Goal: Transaction & Acquisition: Obtain resource

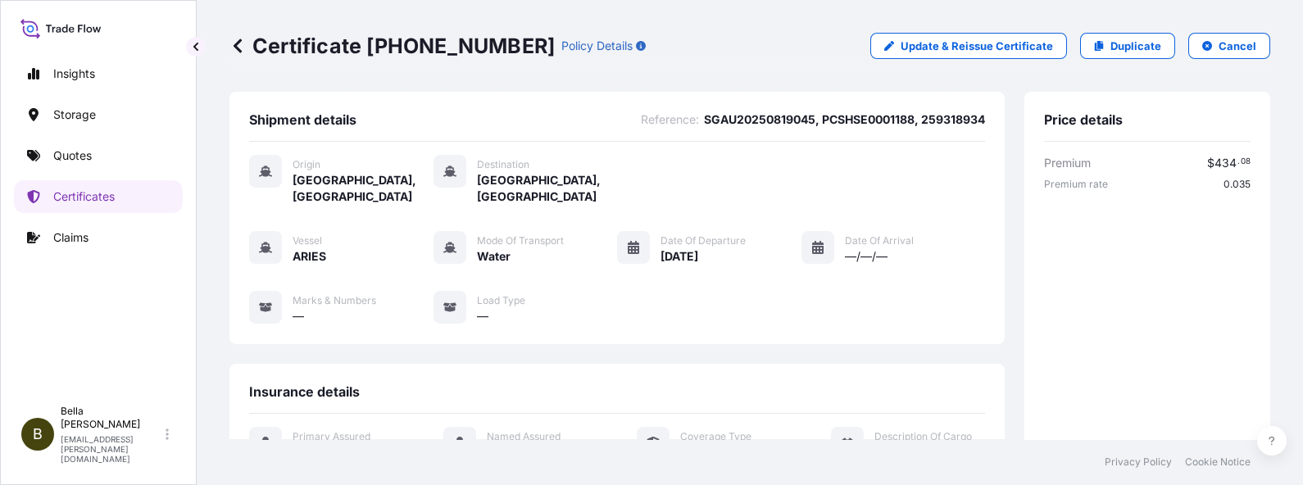
scroll to position [402, 0]
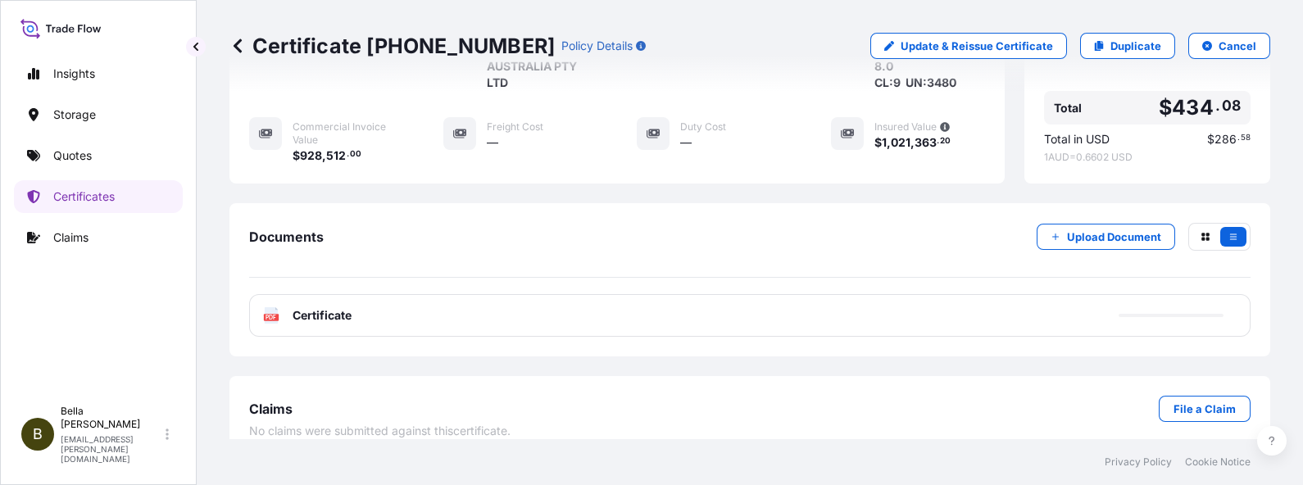
click at [131, 197] on link "Certificates" at bounding box center [98, 196] width 169 height 33
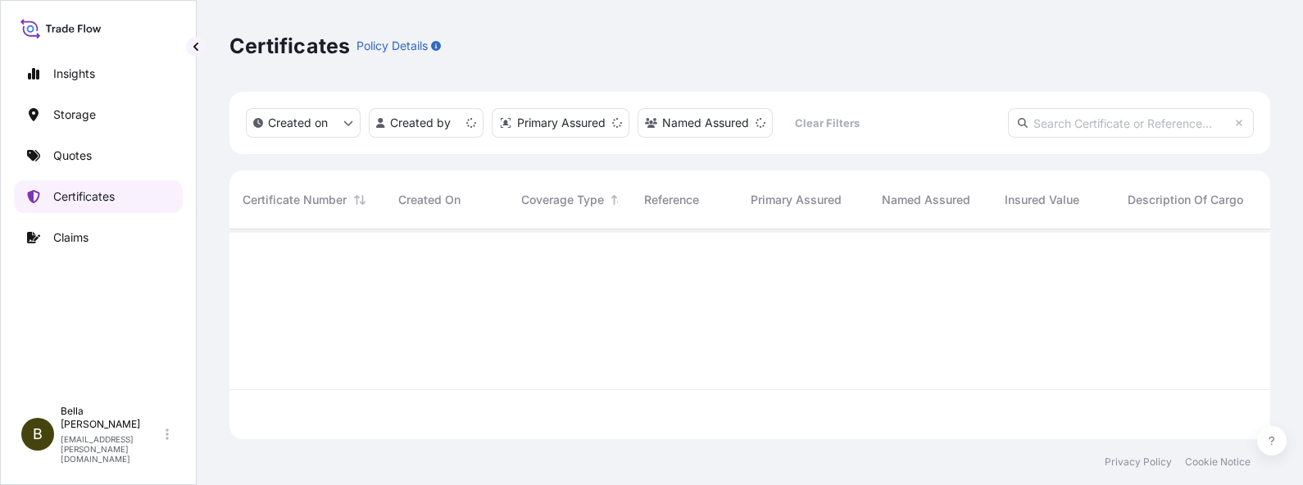
scroll to position [203, 1025]
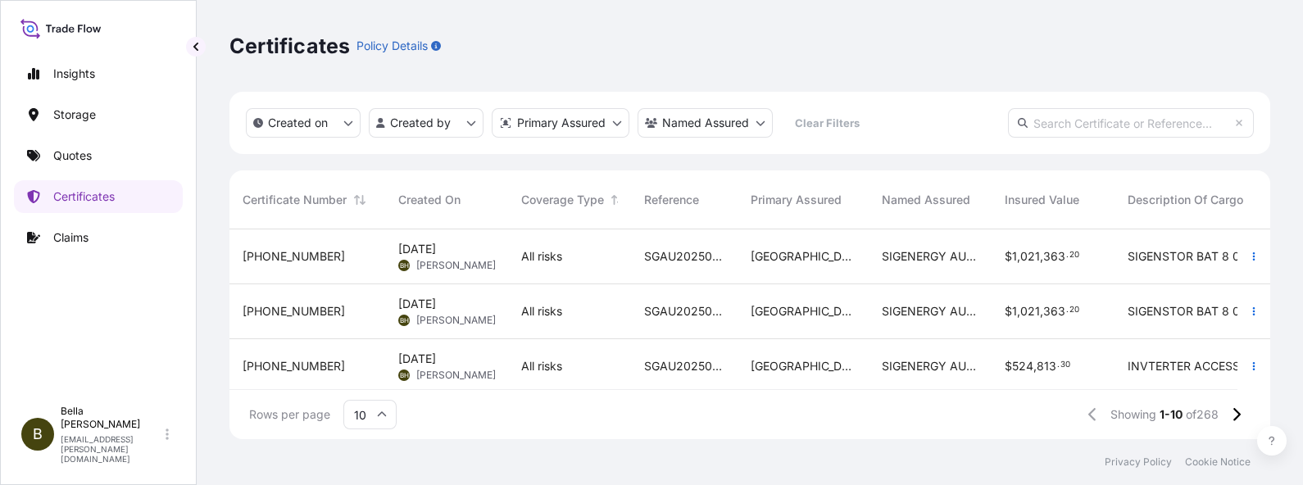
click at [1076, 119] on input "text" at bounding box center [1131, 123] width 246 height 30
paste input "[PHONE_NUMBER]"
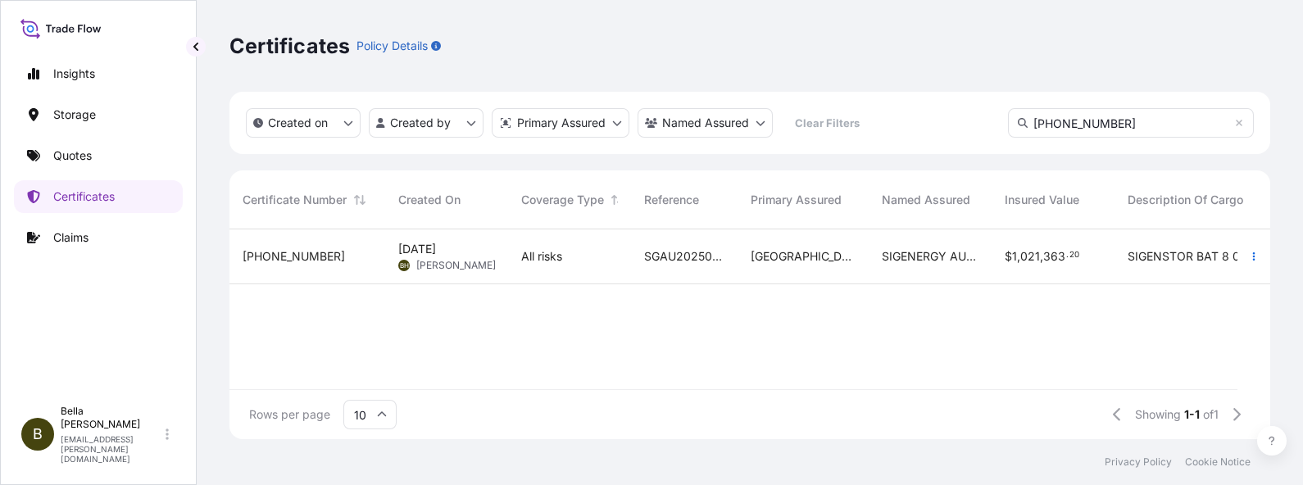
type input "[PHONE_NUMBER]"
click at [583, 271] on div "All risks" at bounding box center [569, 257] width 123 height 55
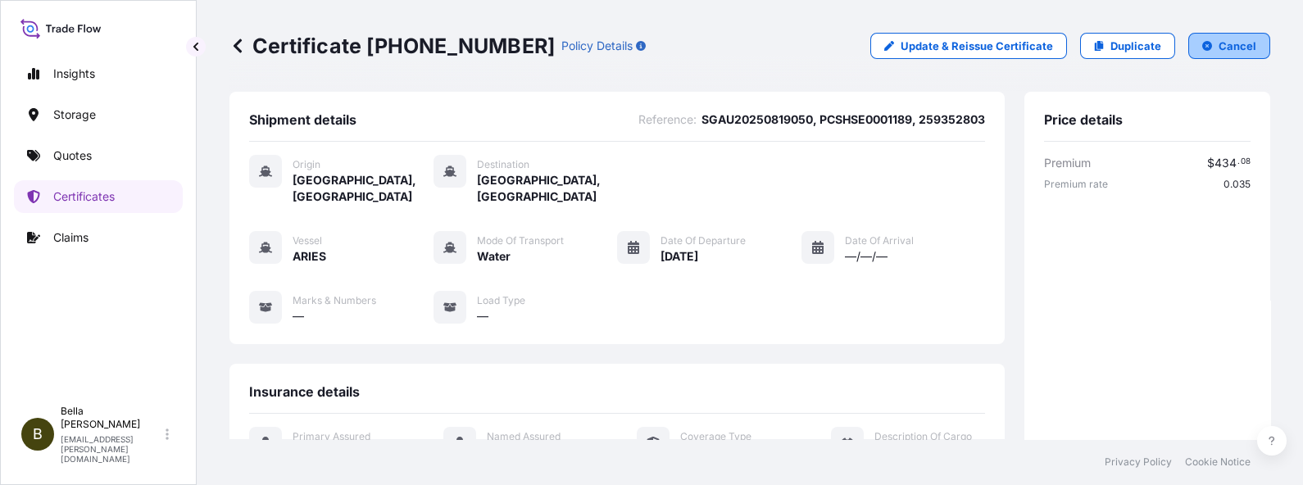
click at [1222, 39] on p "Cancel" at bounding box center [1238, 46] width 38 height 16
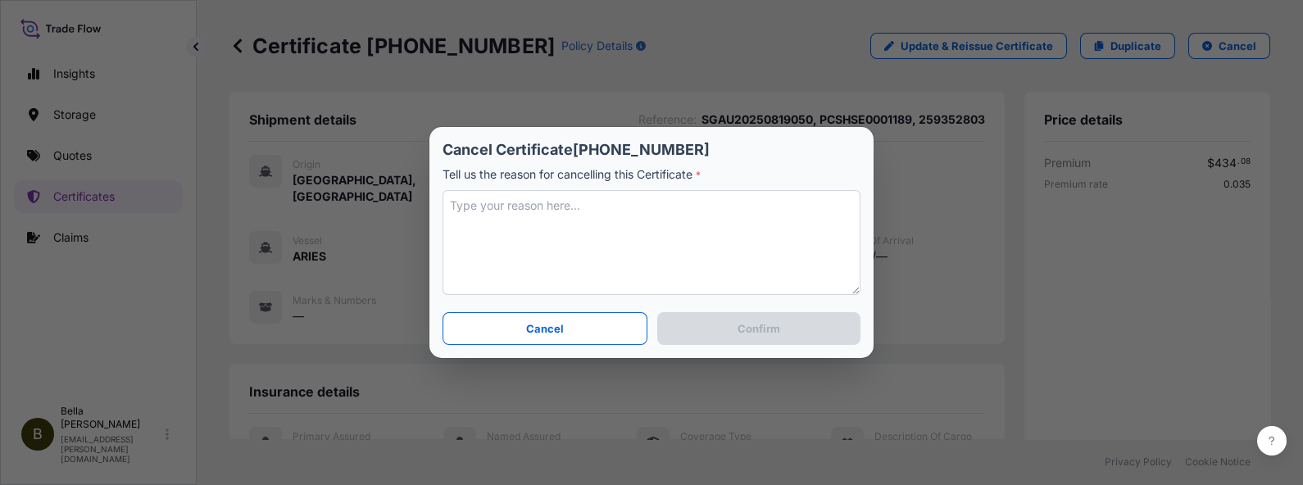
click at [618, 217] on textarea at bounding box center [652, 242] width 418 height 105
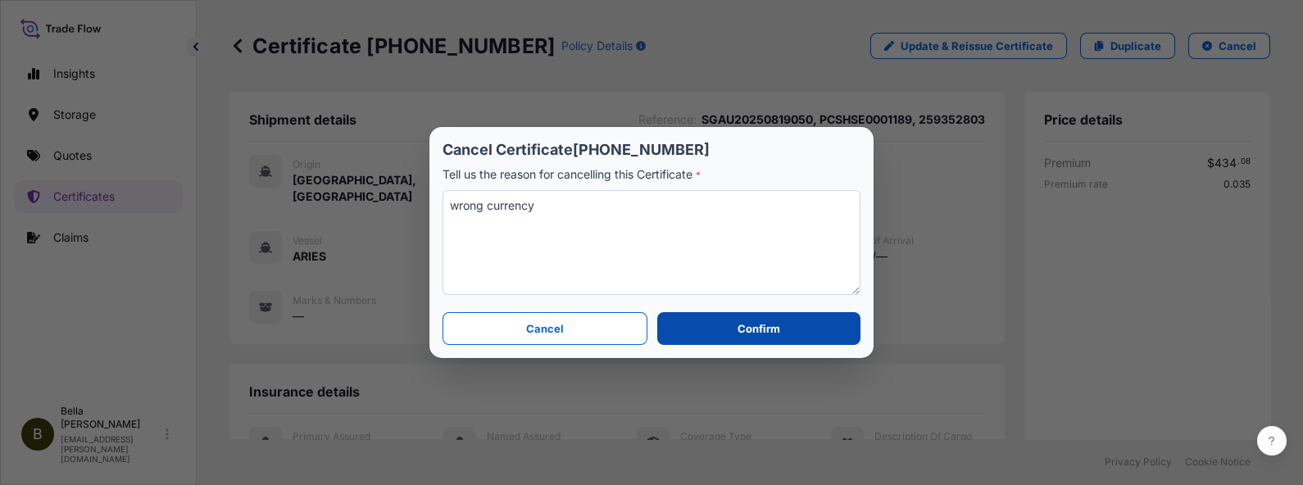
type textarea "wrong currency"
click at [759, 328] on p "Confirm" at bounding box center [759, 328] width 43 height 16
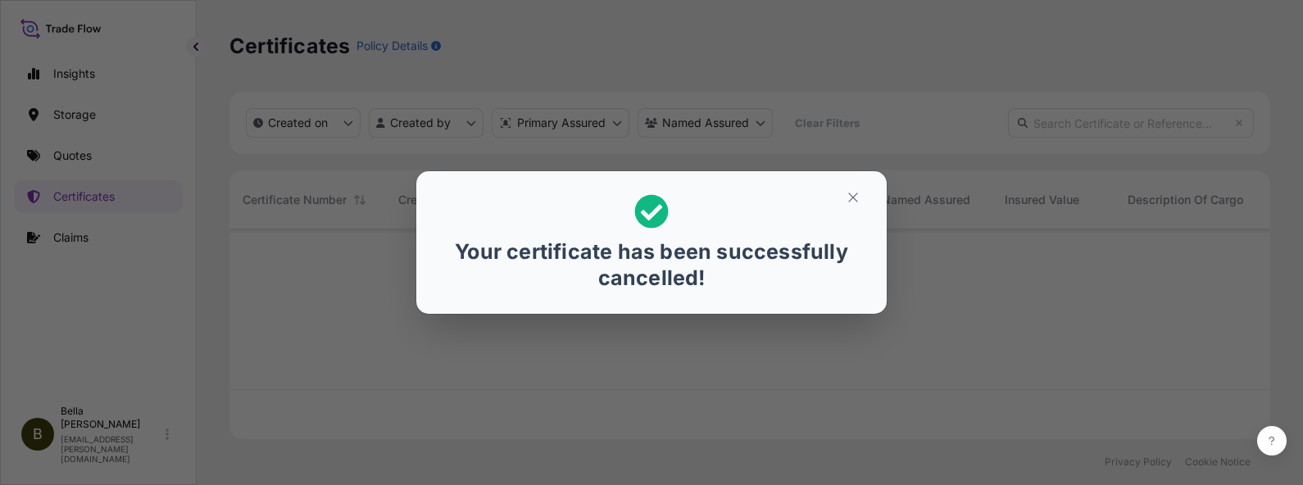
scroll to position [203, 1025]
click at [850, 193] on icon "button" at bounding box center [853, 197] width 15 height 15
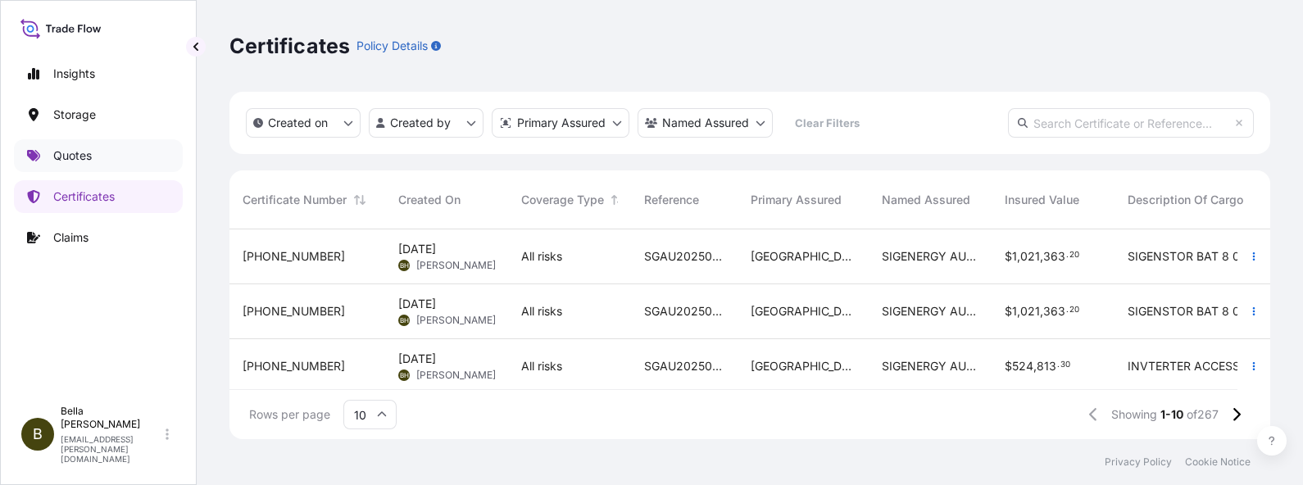
click at [76, 164] on link "Quotes" at bounding box center [98, 155] width 169 height 33
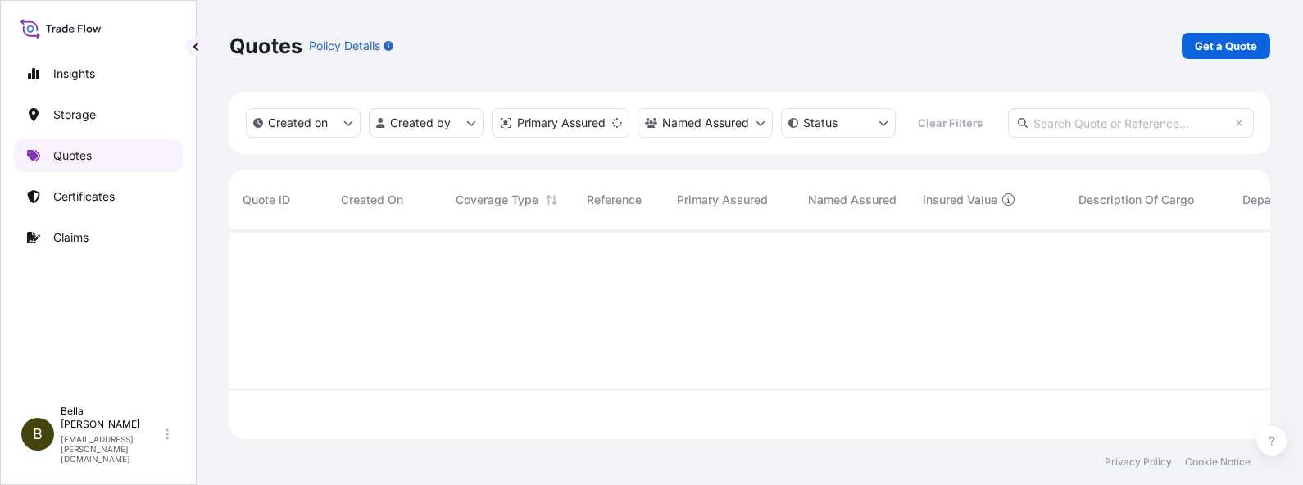
scroll to position [203, 1025]
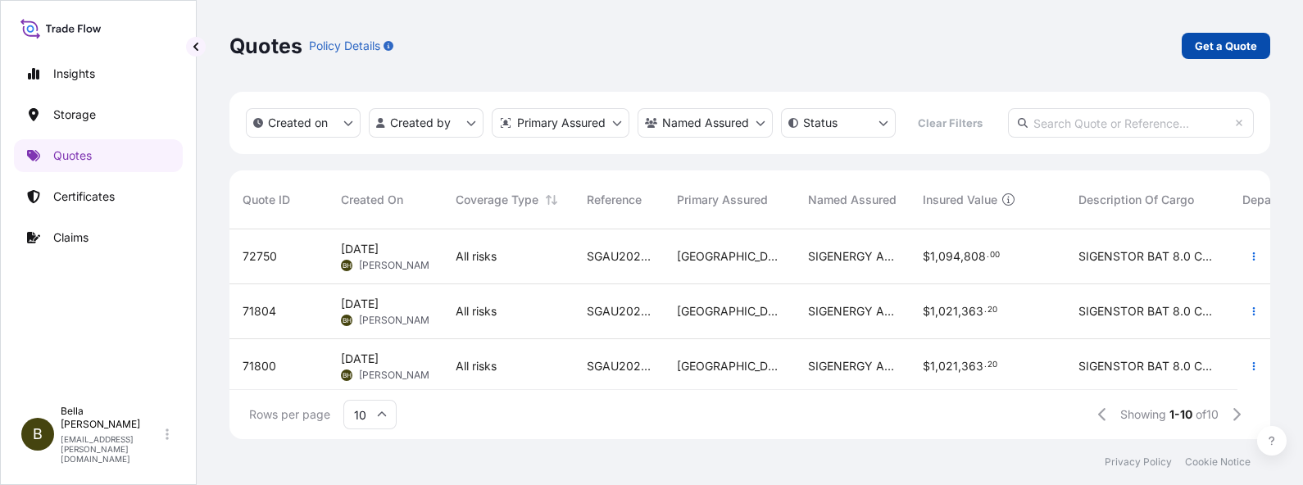
click at [1216, 39] on p "Get a Quote" at bounding box center [1226, 46] width 62 height 16
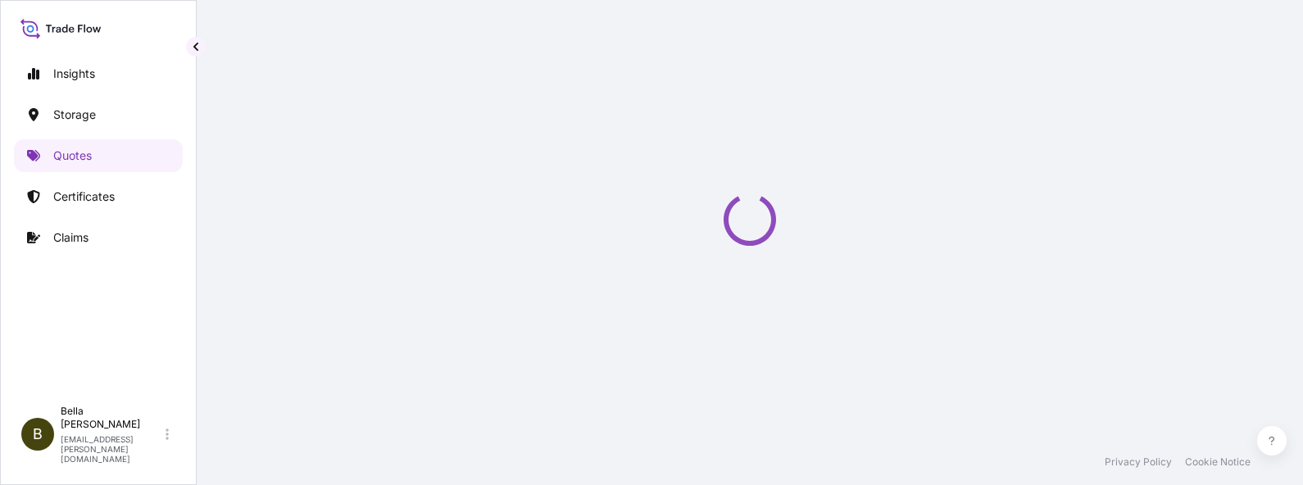
scroll to position [25, 0]
select select "Water"
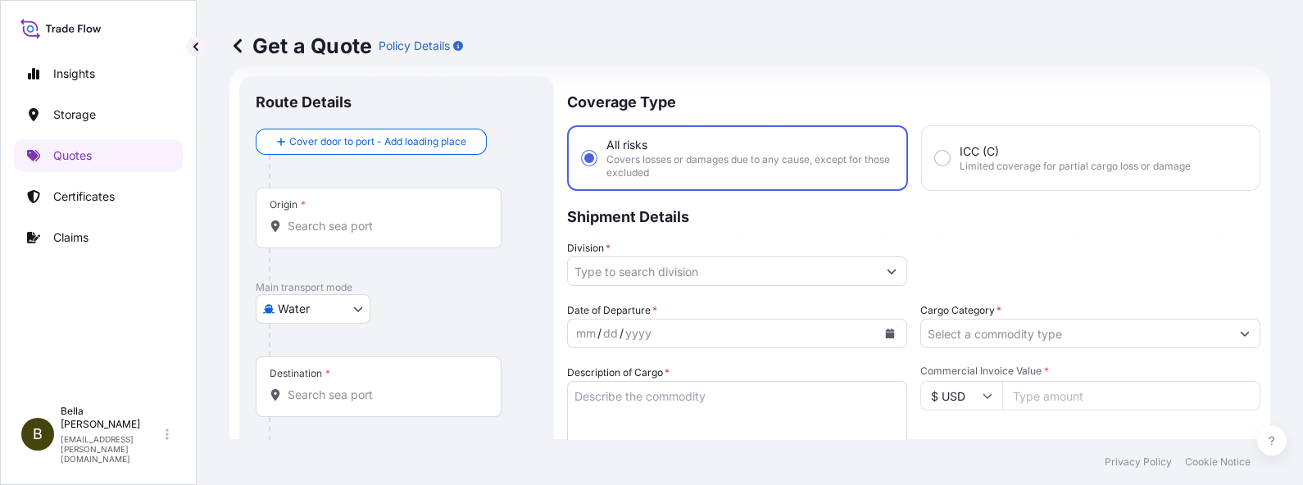
click at [324, 221] on input "Origin *" at bounding box center [384, 226] width 193 height 16
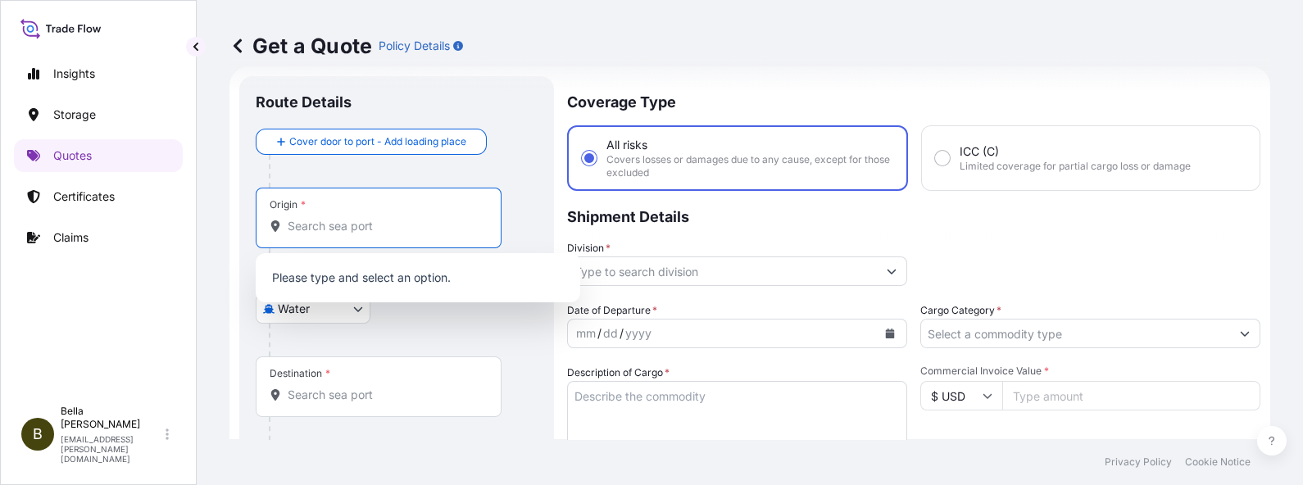
click at [324, 229] on input "Origin *" at bounding box center [384, 226] width 193 height 16
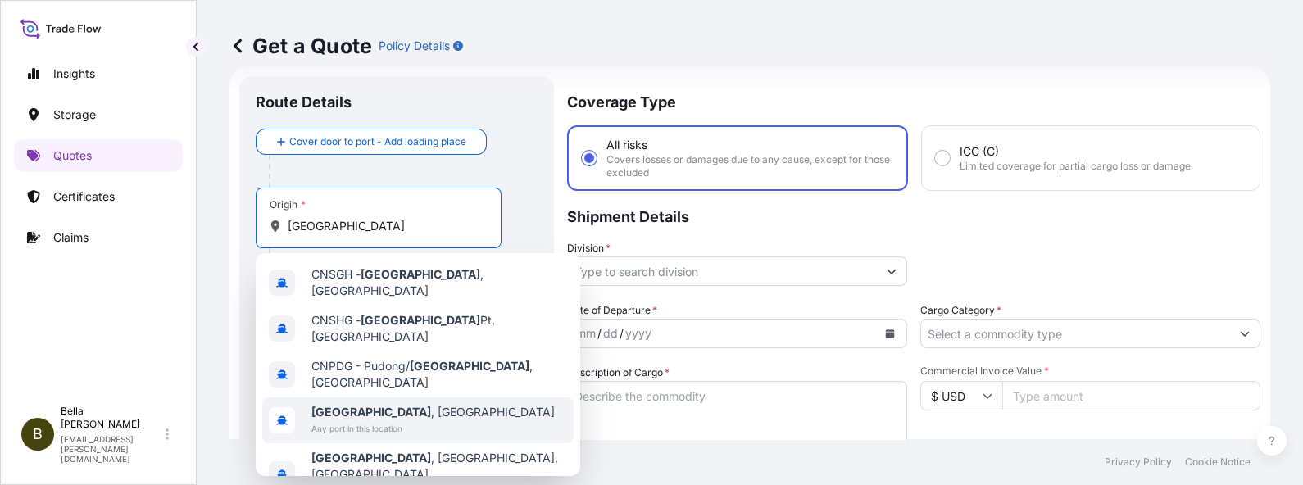
click at [364, 404] on span "[GEOGRAPHIC_DATA] , [GEOGRAPHIC_DATA]" at bounding box center [432, 412] width 243 height 16
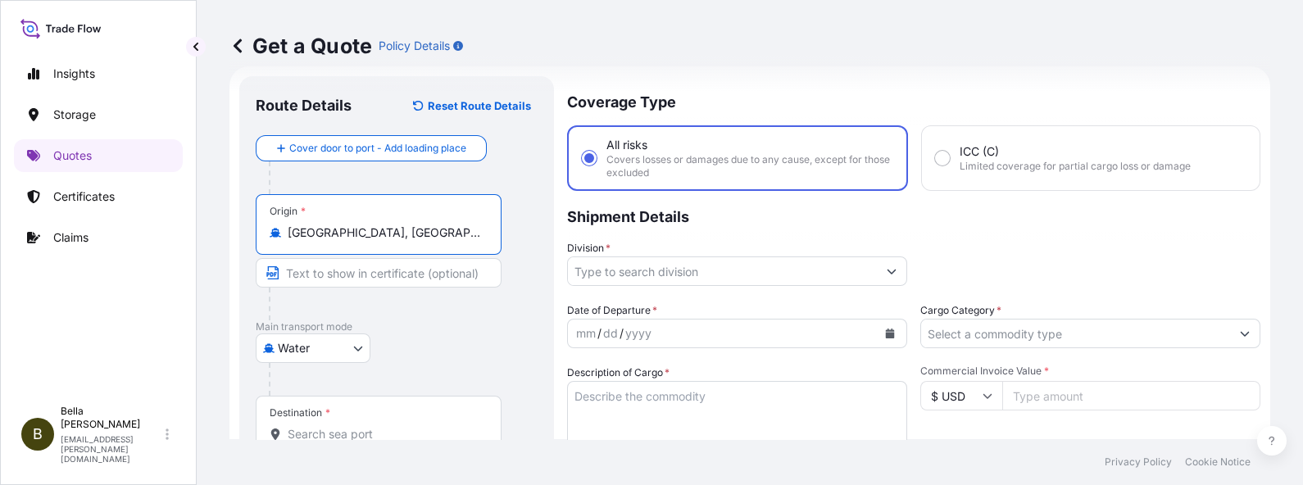
type input "[GEOGRAPHIC_DATA], [GEOGRAPHIC_DATA]"
click at [344, 428] on input "Destination *" at bounding box center [384, 434] width 193 height 16
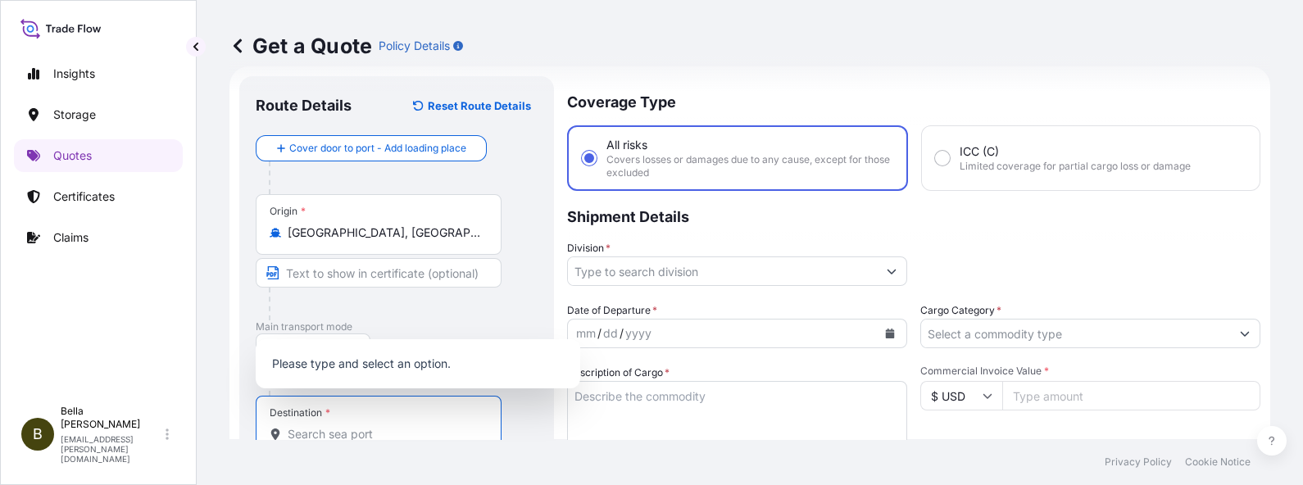
paste input "[GEOGRAPHIC_DATA]"
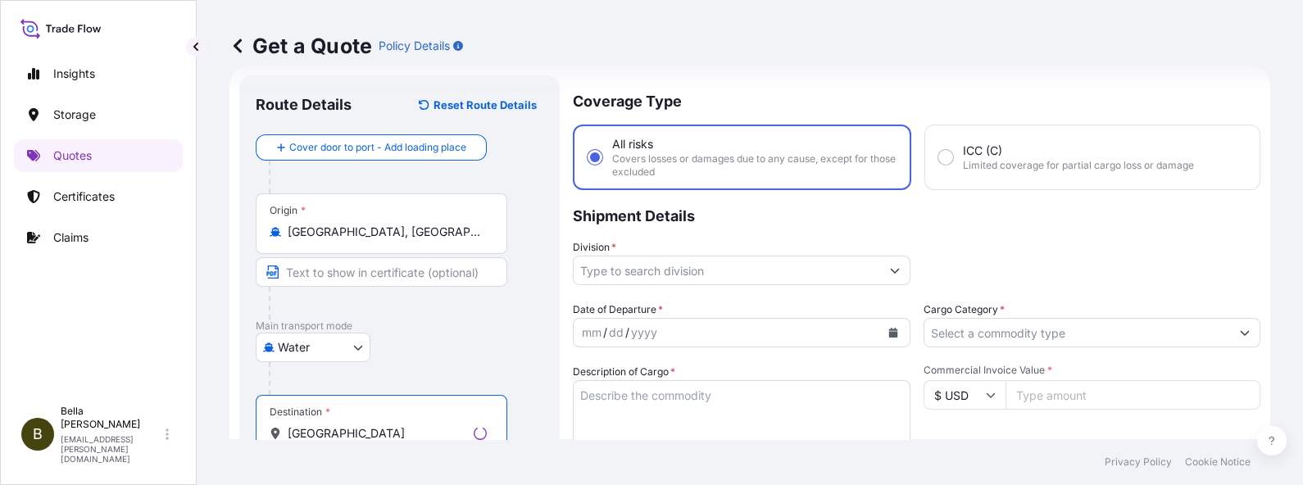
scroll to position [129, 0]
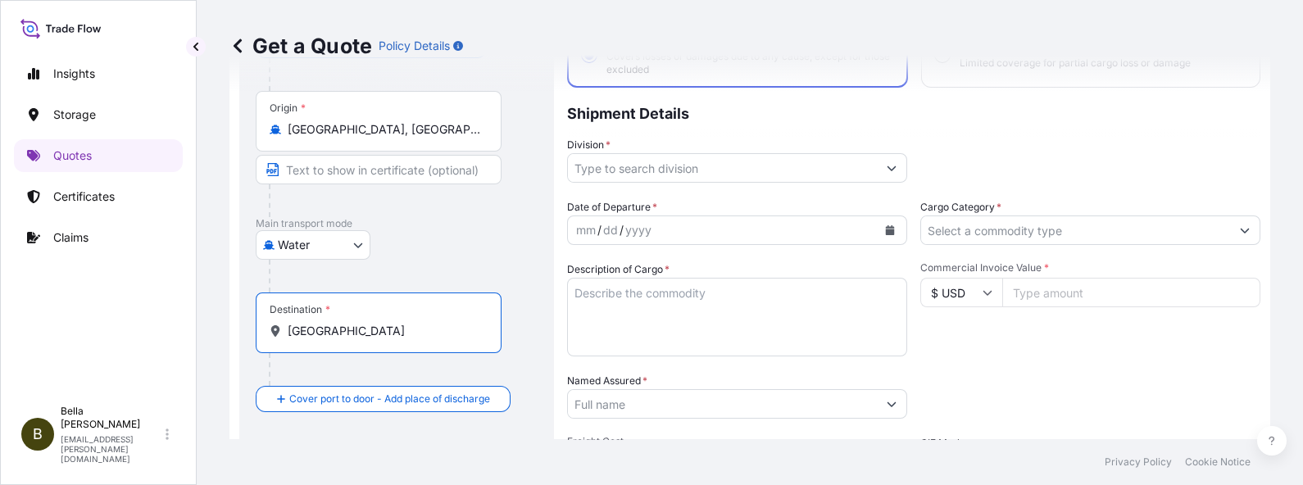
click at [384, 323] on input "[GEOGRAPHIC_DATA]" at bounding box center [384, 331] width 193 height 16
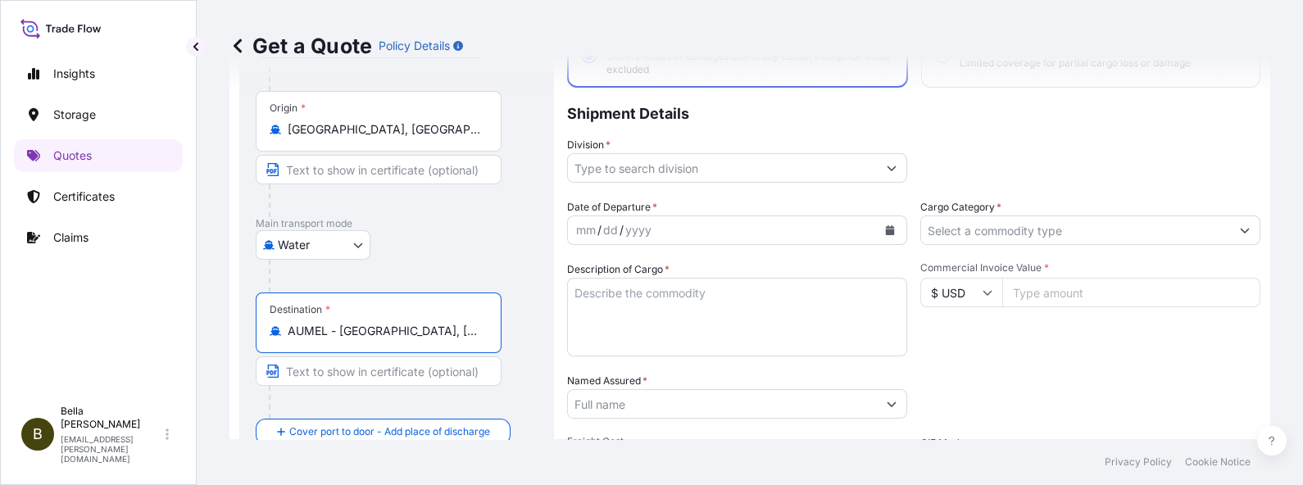
type input "AUMEL - [GEOGRAPHIC_DATA], [GEOGRAPHIC_DATA]"
click at [887, 164] on icon "Show suggestions" at bounding box center [892, 168] width 10 height 10
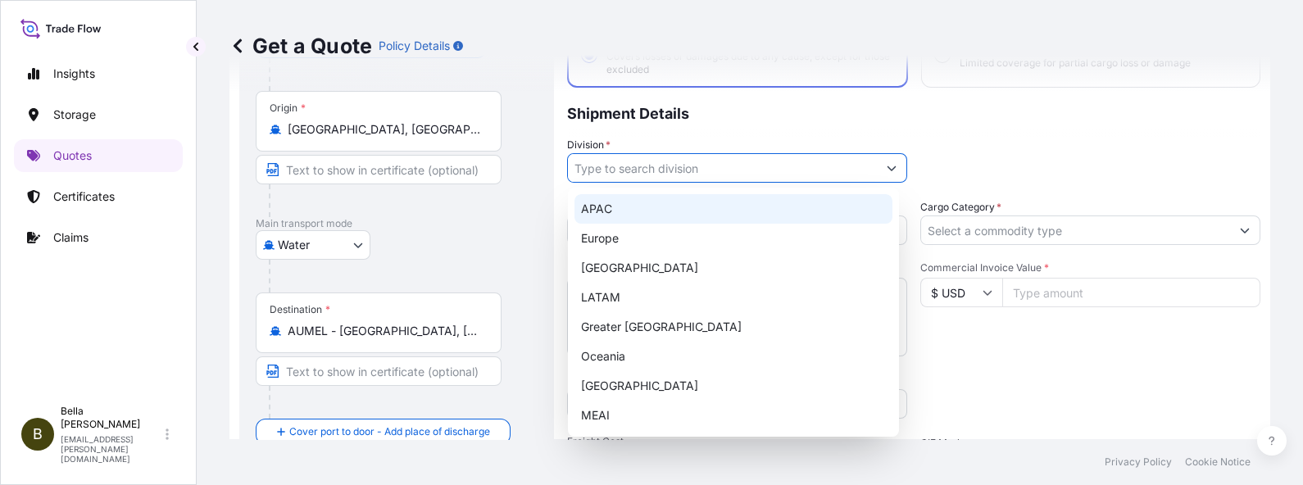
click at [668, 207] on div "APAC" at bounding box center [734, 209] width 318 height 30
type input "APAC"
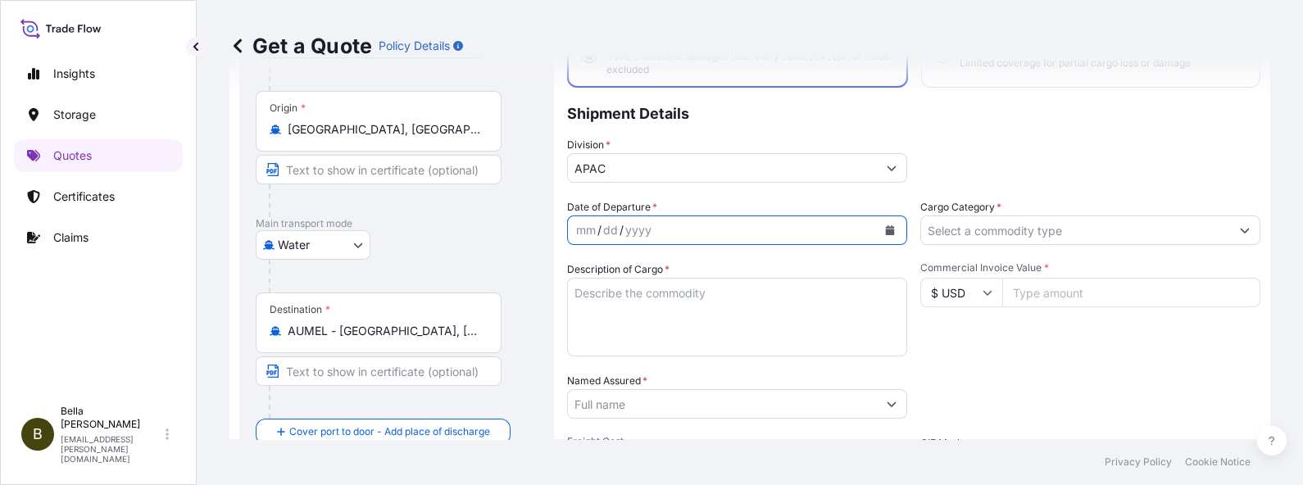
click at [881, 223] on button "Calendar" at bounding box center [890, 230] width 26 height 26
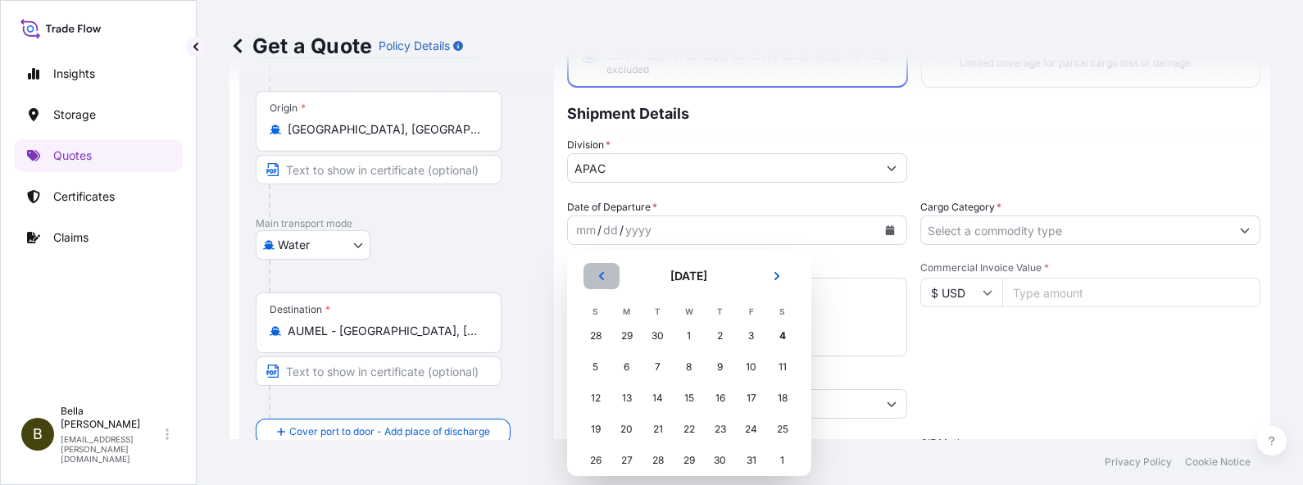
click at [606, 274] on icon "Previous" at bounding box center [602, 276] width 10 height 10
click at [778, 428] on div "27" at bounding box center [783, 430] width 30 height 30
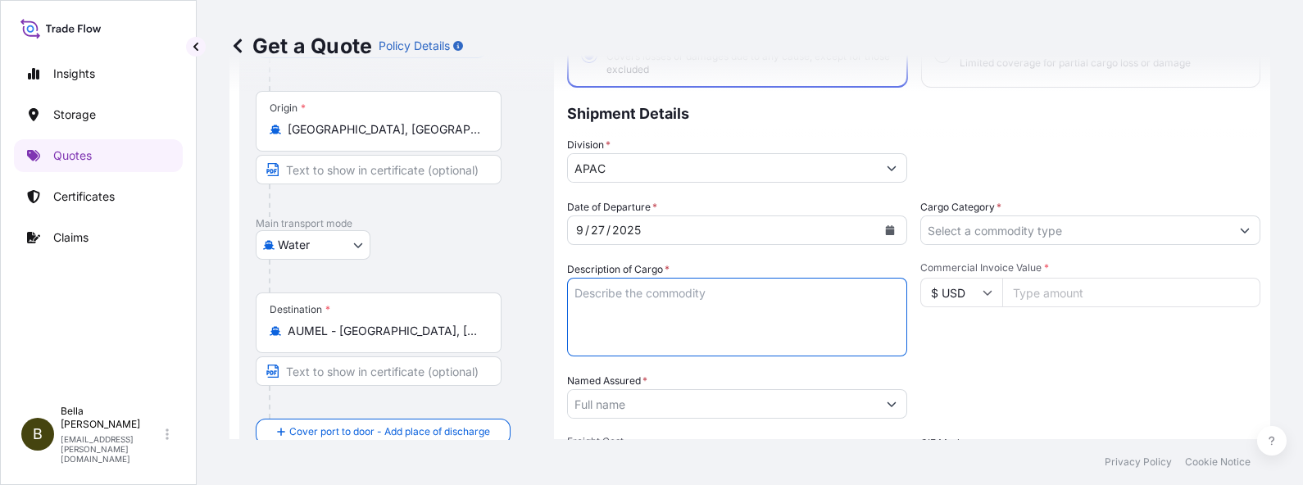
click at [651, 293] on textarea "Description of Cargo *" at bounding box center [737, 317] width 340 height 79
click at [720, 288] on textarea "Description of Cargo *" at bounding box center [737, 317] width 340 height 79
paste textarea "SIGENSTOR BAT 8.0 CL:9 UN:3480"
type textarea "SIGENSTOR BAT 8.0 CL:9 UN:3480"
click at [670, 392] on input "Named Assured *" at bounding box center [719, 404] width 302 height 30
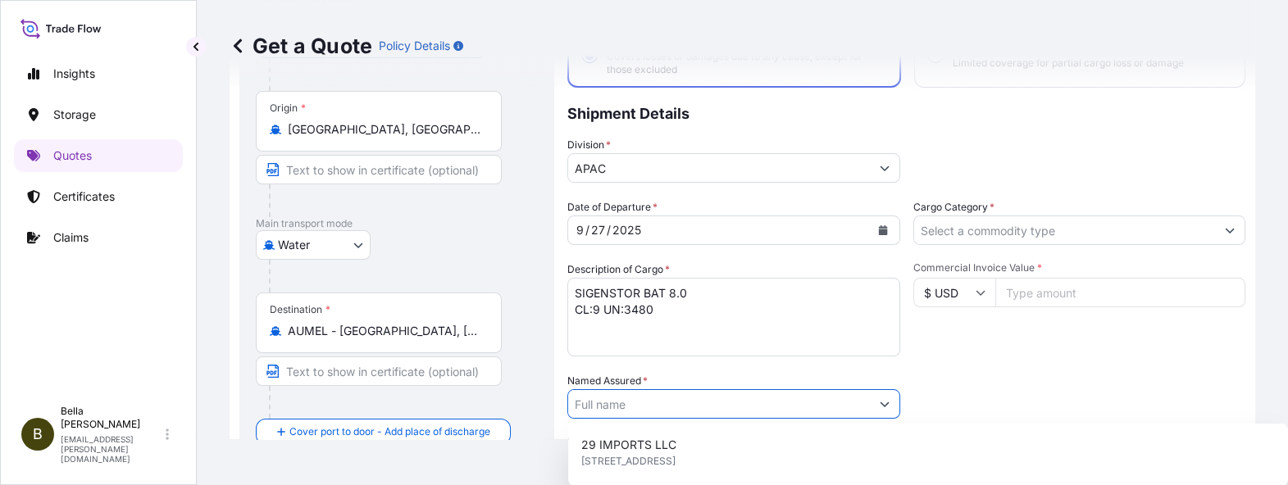
paste input "SIGENERGY AUSTRALIA PTY LTD"
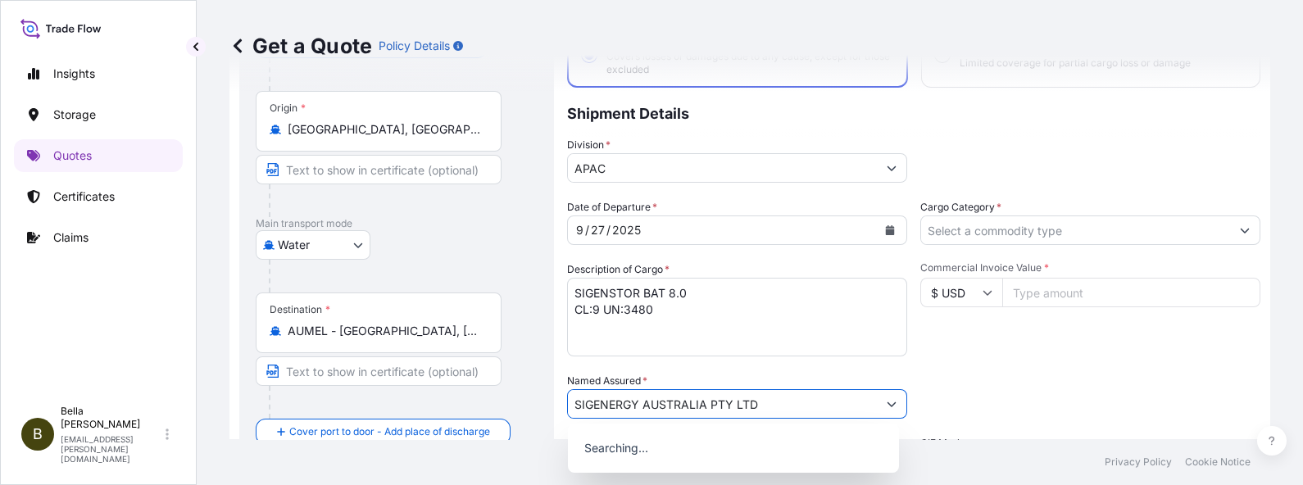
type input "SIGENERGY AUSTRALIA PTY LTD"
click at [969, 361] on div "Date of Departure * [DATE] Cargo Category * Description of Cargo * SIGENSTOR BA…" at bounding box center [913, 402] width 693 height 407
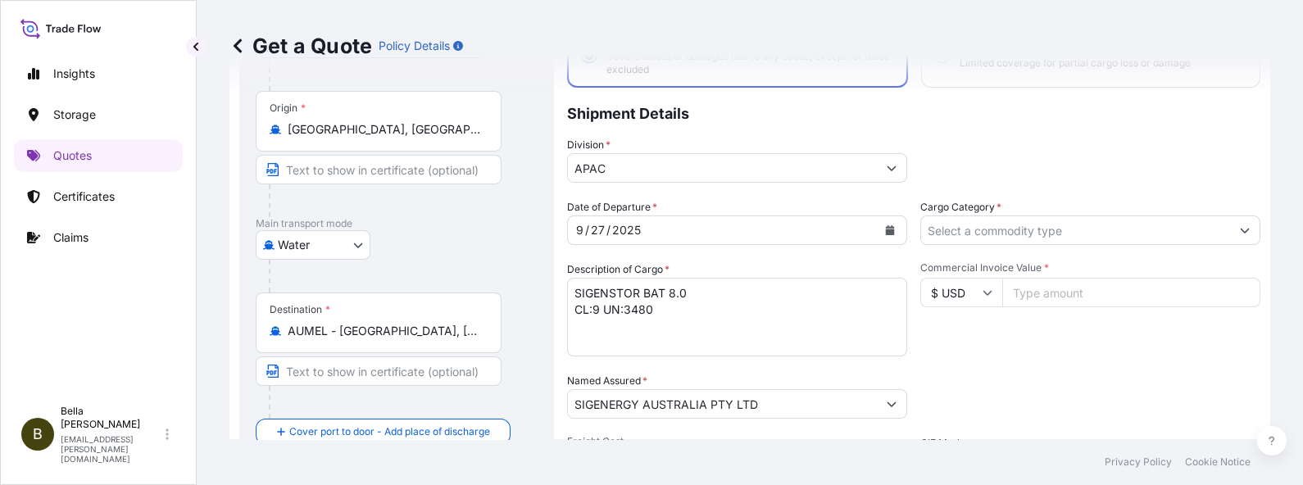
scroll to position [334, 0]
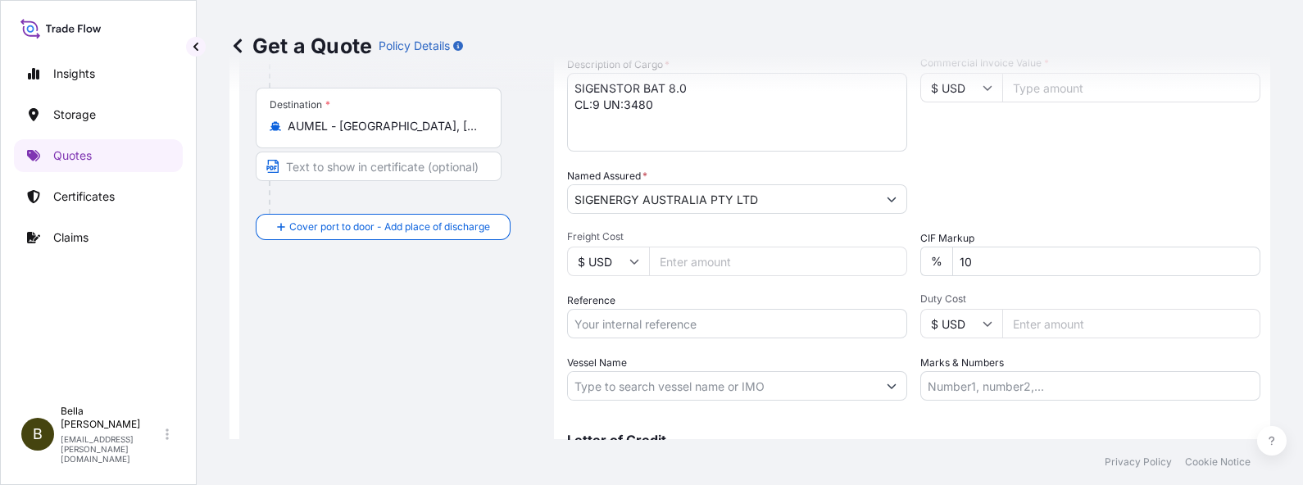
drag, startPoint x: 659, startPoint y: 309, endPoint x: 695, endPoint y: 324, distance: 39.0
click at [659, 309] on input "Reference" at bounding box center [737, 324] width 340 height 30
paste input "SIGENERGY AUSTRALIA PTY LTD"
type input "SIGENERGY AUSTRALIA PTY LTD"
click at [622, 383] on input "Vessel Name" at bounding box center [722, 386] width 309 height 30
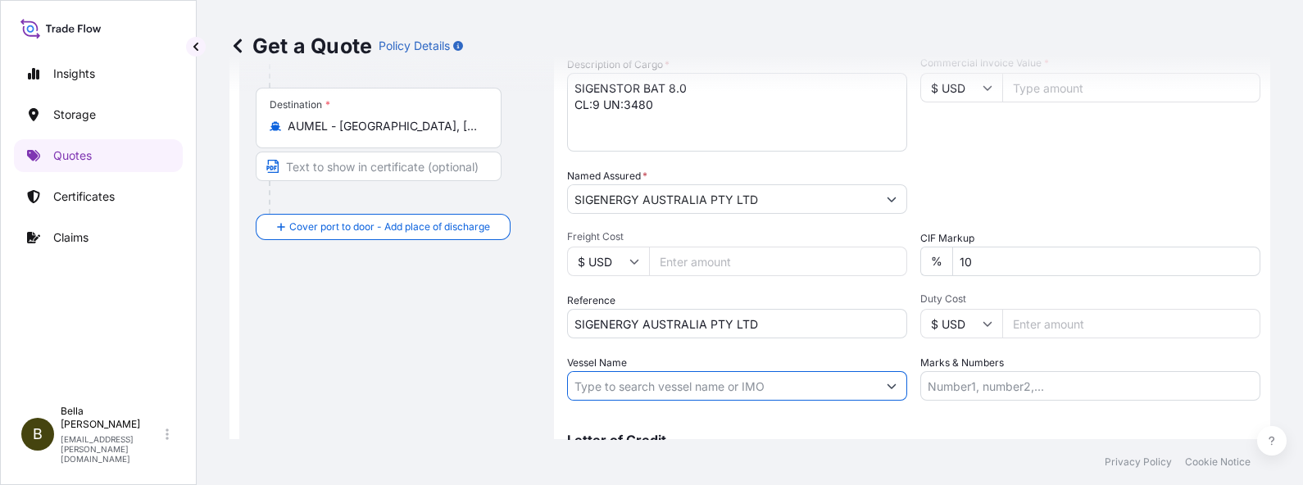
paste input "ARIES"
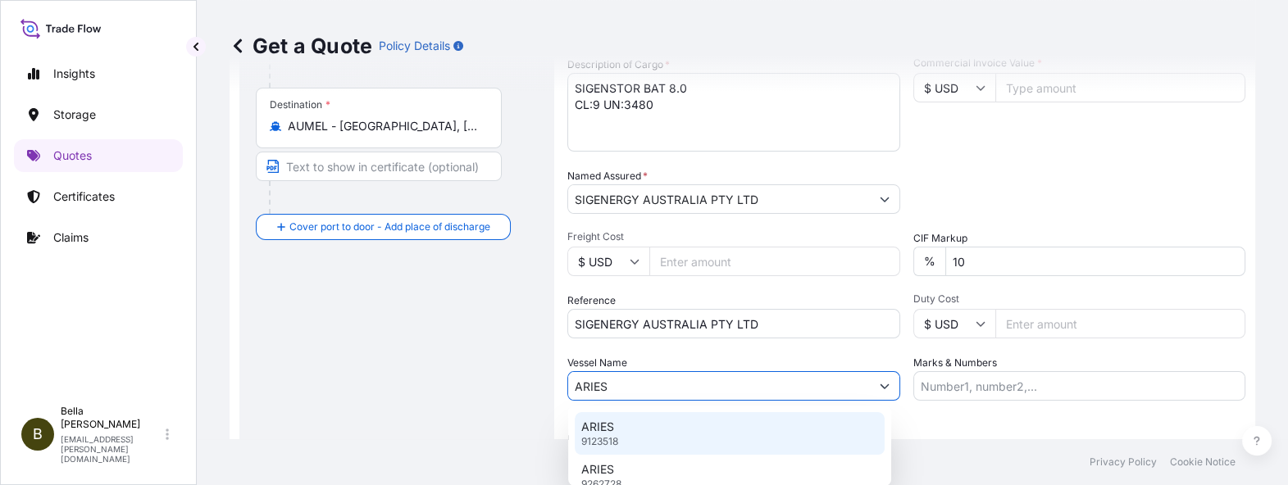
click at [619, 437] on div "ARIES 9123518" at bounding box center [730, 433] width 310 height 43
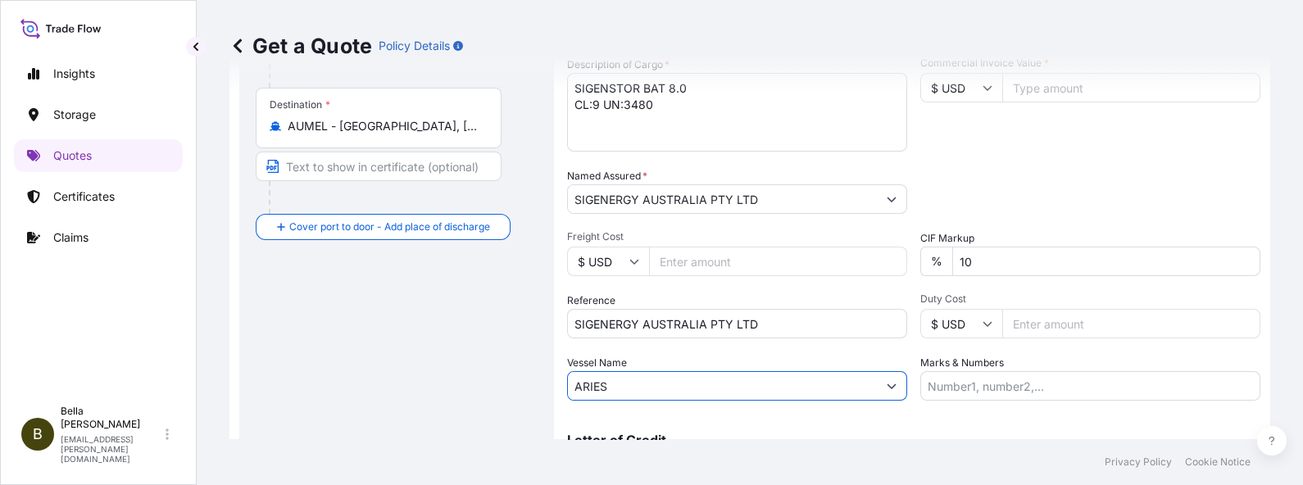
type input "ARIES"
click at [416, 359] on div "Route Details Reset Route Details Cover door to port - Add loading place Place …" at bounding box center [397, 145] width 282 height 722
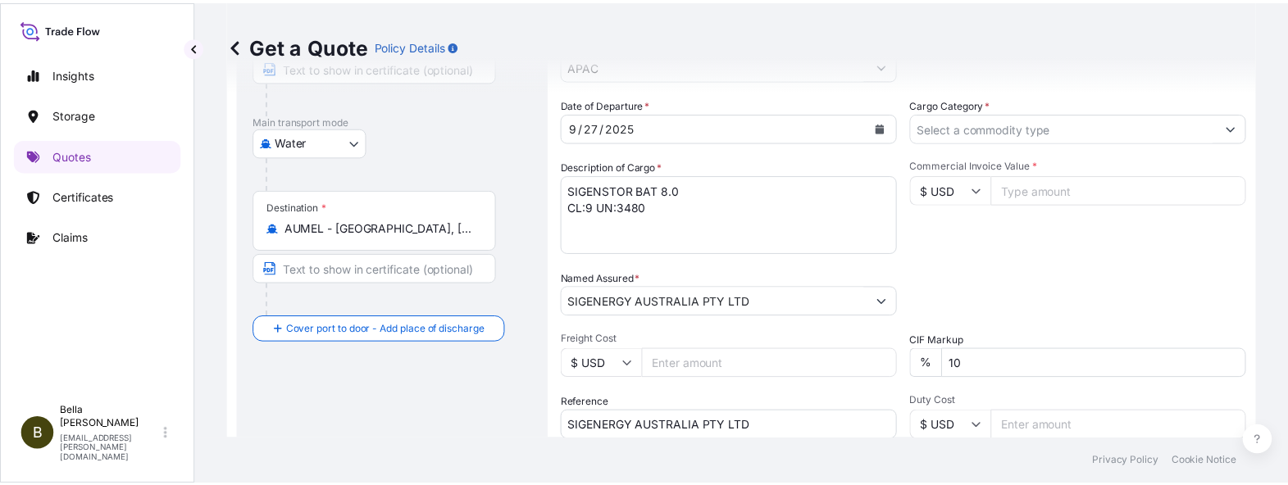
scroll to position [26, 0]
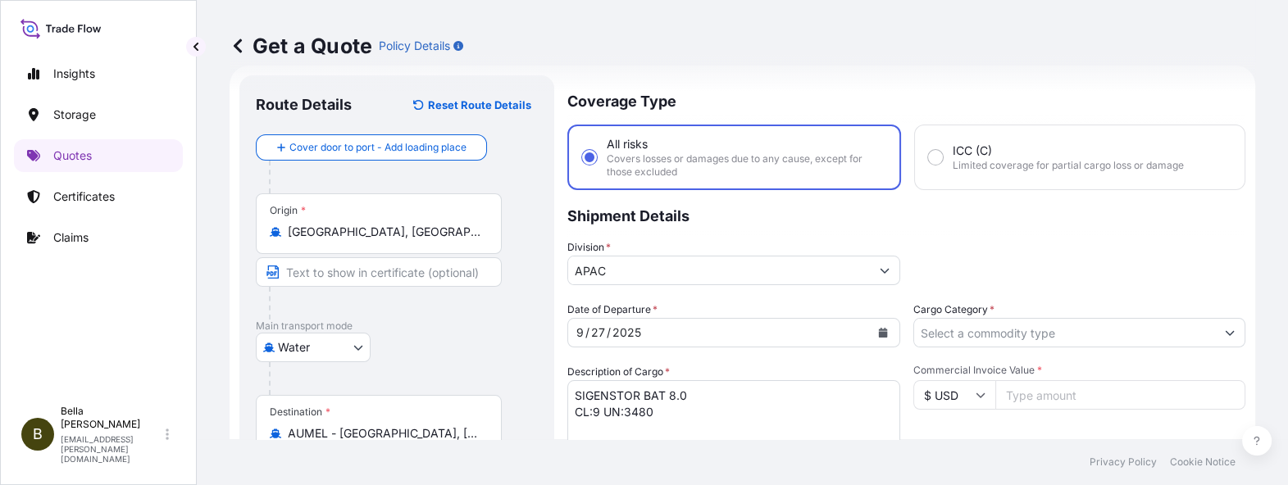
click at [1002, 329] on input "Cargo Category *" at bounding box center [1065, 333] width 302 height 30
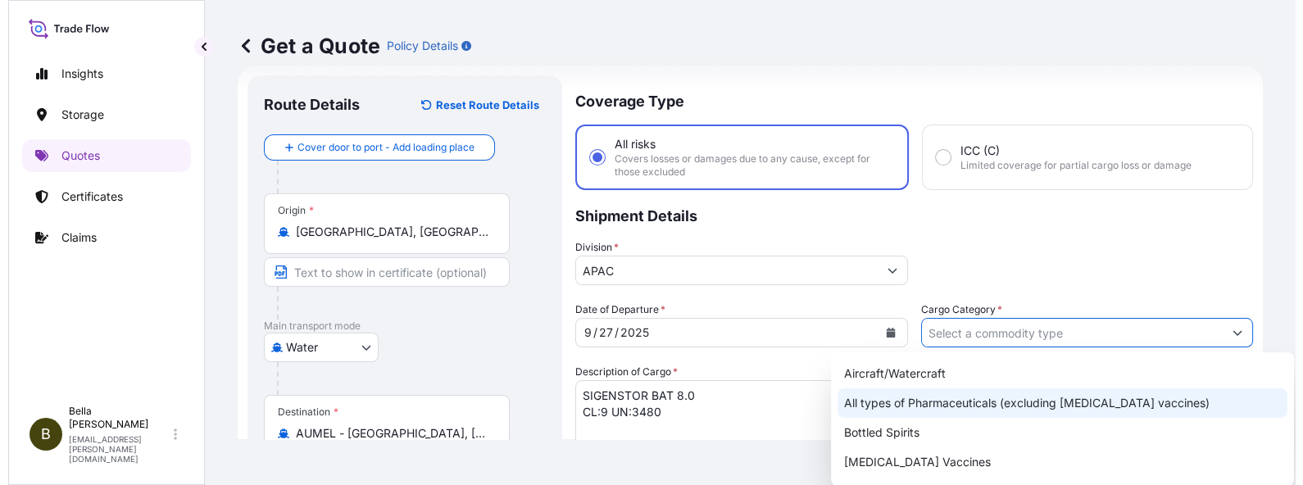
scroll to position [102, 0]
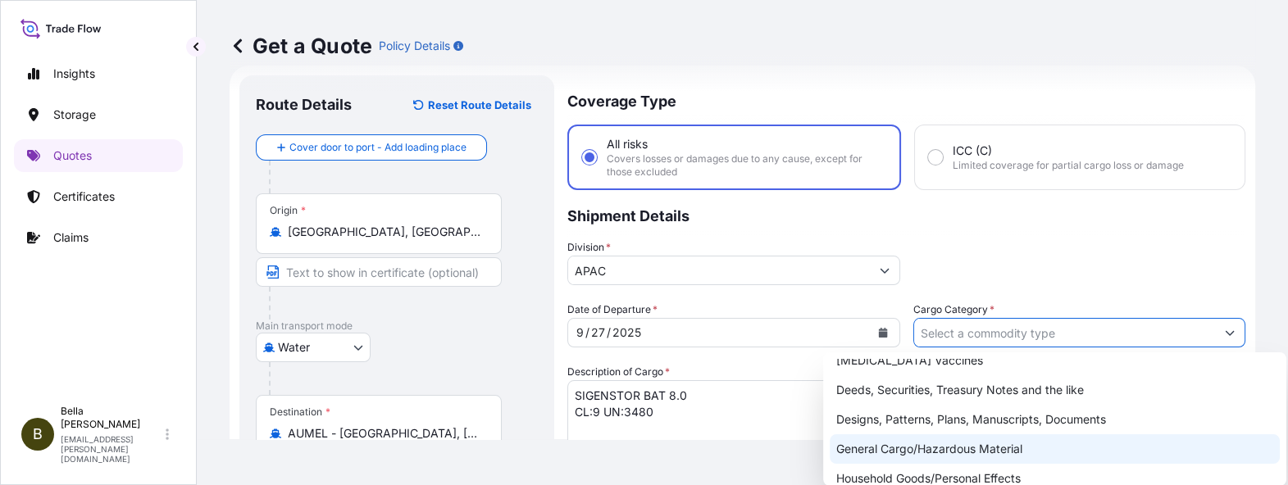
click at [967, 445] on div "General Cargo/Hazardous Material" at bounding box center [1054, 449] width 450 height 30
type input "General Cargo/Hazardous Material"
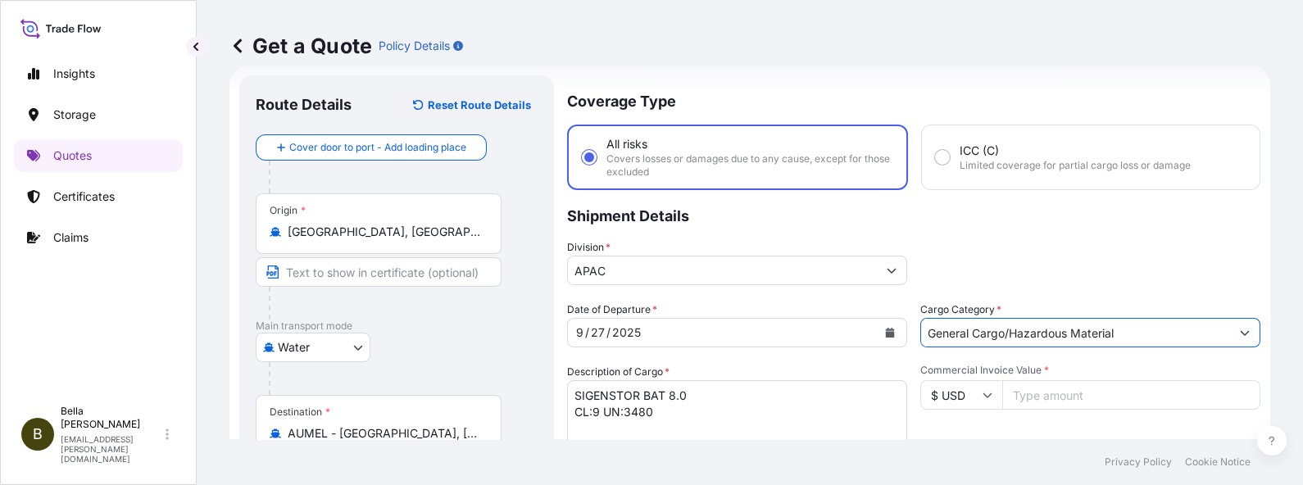
click at [951, 398] on input "$ USD" at bounding box center [961, 395] width 82 height 30
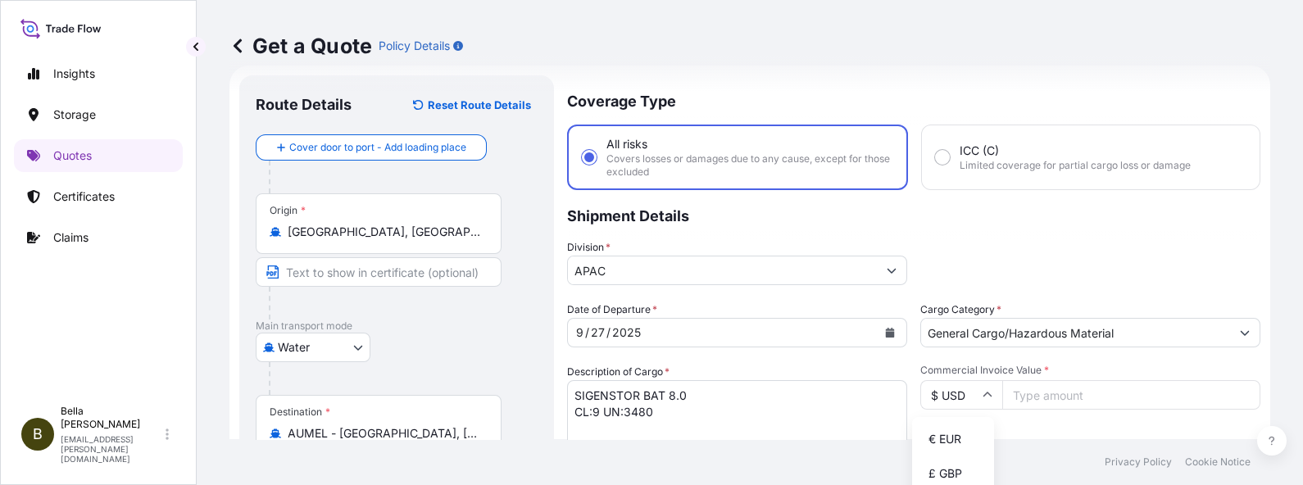
scroll to position [231, 0]
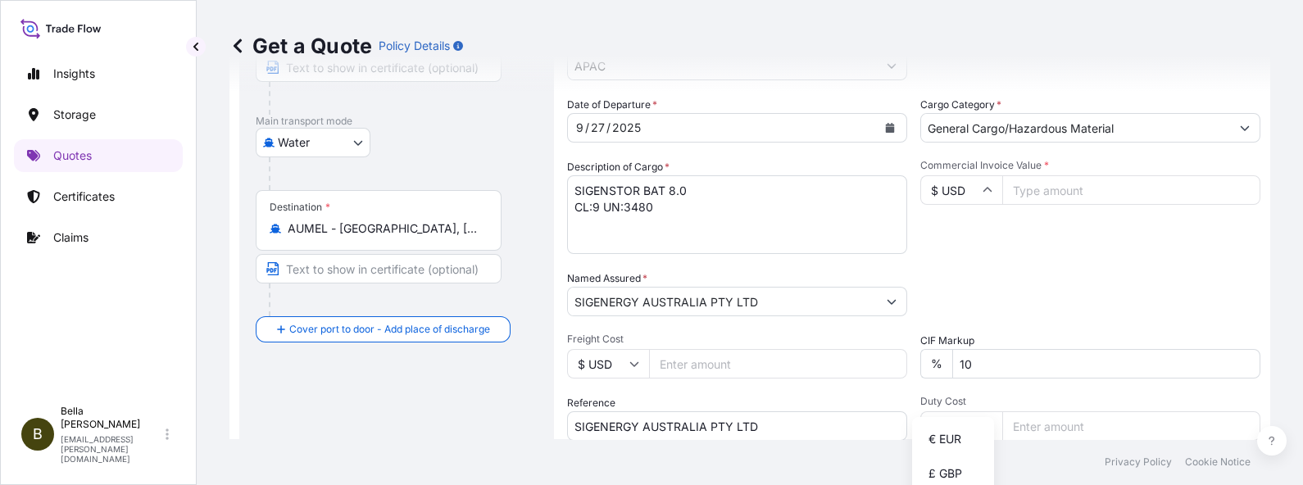
click at [1004, 248] on div "Commercial Invoice Value * $ USD" at bounding box center [1090, 206] width 340 height 95
click at [984, 189] on icon at bounding box center [988, 191] width 9 height 5
click at [919, 229] on div "$ AUD" at bounding box center [953, 213] width 69 height 31
type input "$ AUD"
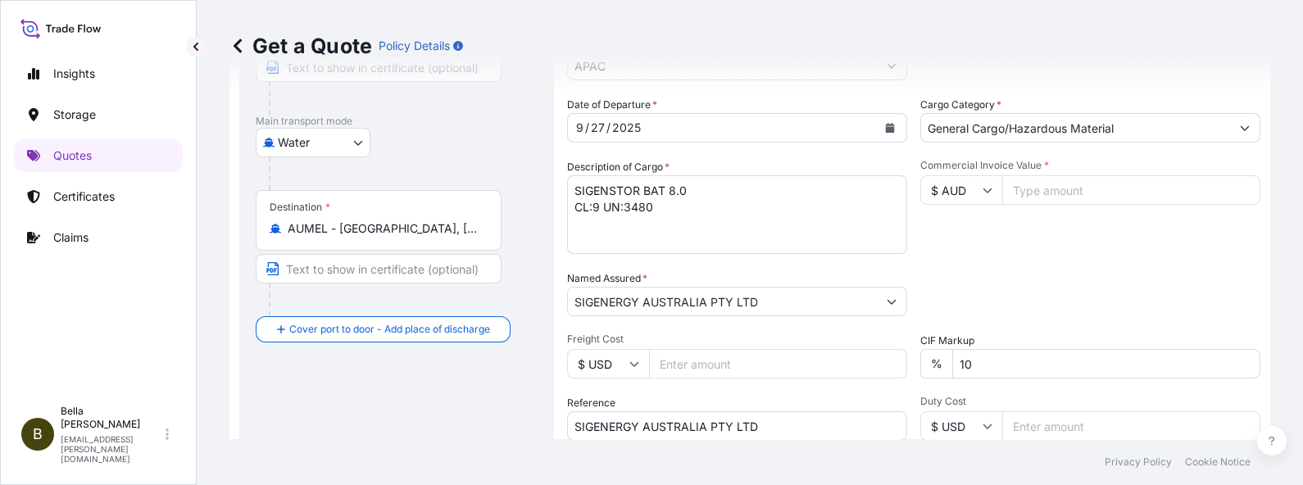
click at [929, 274] on div "Packing Category Type to search a container mode Please select a primary mode o…" at bounding box center [1090, 293] width 340 height 46
click at [1023, 188] on input "Commercial Invoice Value *" at bounding box center [1131, 190] width 258 height 30
type input "928512"
click at [857, 257] on div "Date of Departure * [DATE] Cargo Category * General Cargo/Hazardous Material De…" at bounding box center [913, 300] width 693 height 407
click at [975, 270] on div "Packing Category Type to search a container mode Please select a primary mode o…" at bounding box center [1090, 293] width 340 height 46
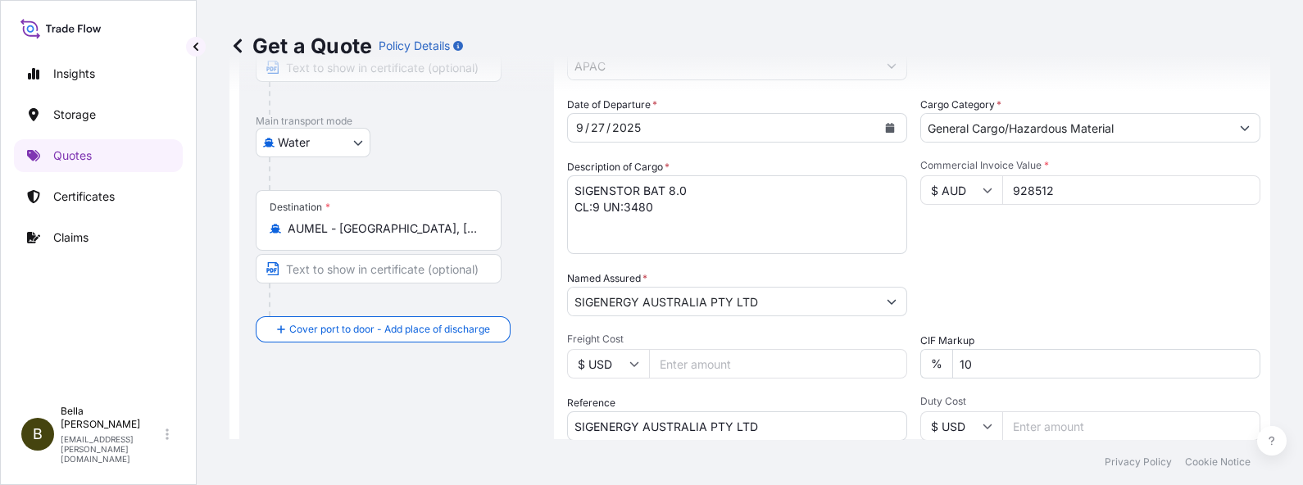
drag, startPoint x: 1081, startPoint y: 180, endPoint x: 858, endPoint y: 201, distance: 223.9
click at [858, 201] on div "Date of Departure * [DATE] Cargo Category * General Cargo/Hazardous Material De…" at bounding box center [913, 300] width 693 height 407
type input "928512"
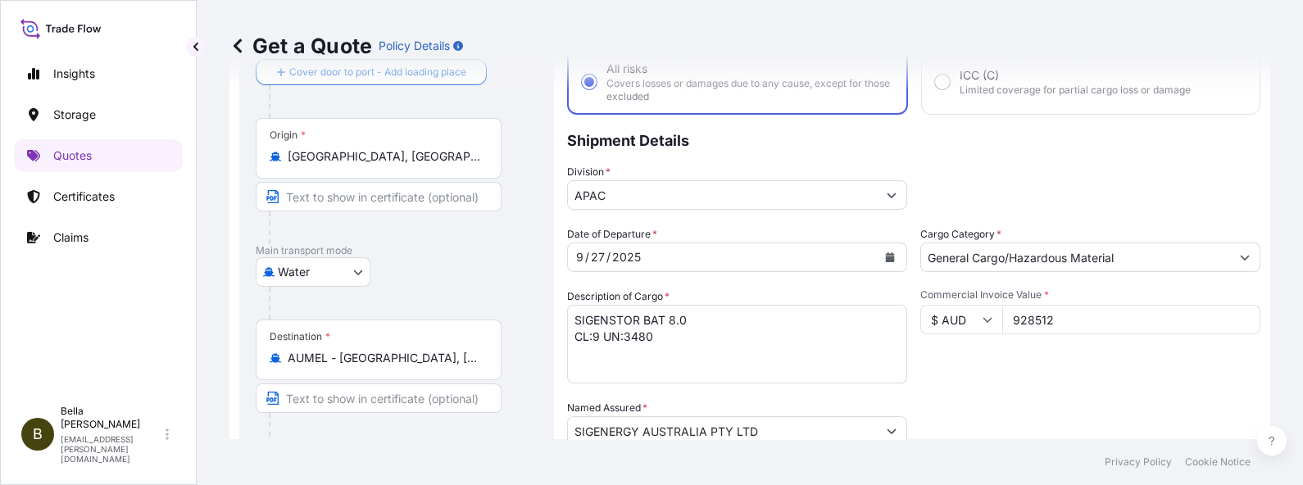
scroll to position [307, 0]
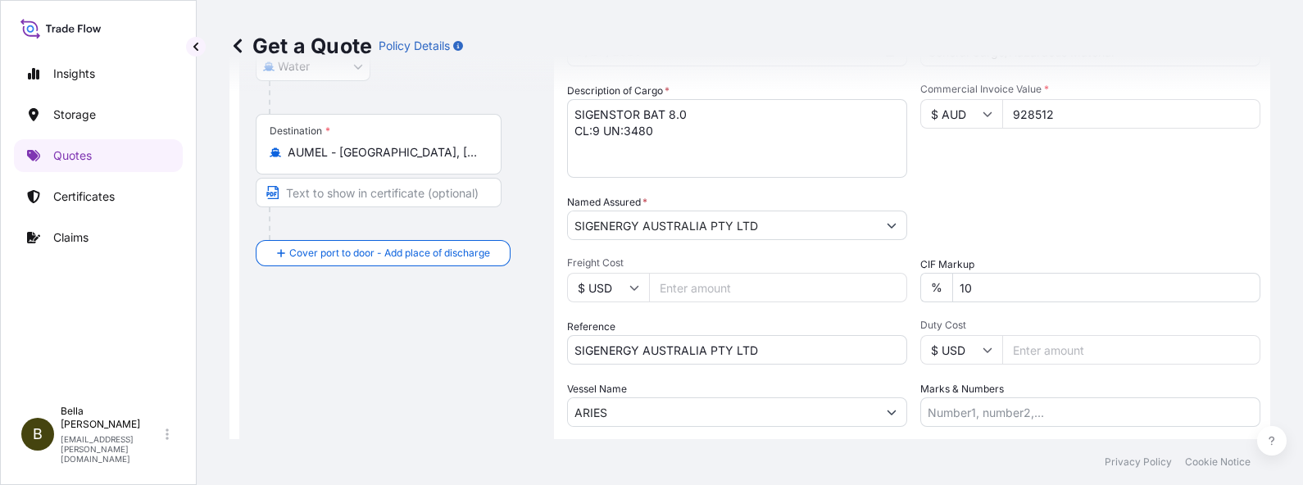
click at [411, 348] on form "Route Details Reset Route Details Cover door to port - Add loading place Place …" at bounding box center [750, 171] width 1041 height 775
paste input "GAU20250819050, PCSHSE0001189, 259352803"
type input "SGAU20250819050, PCSHSE0001189, 259352803"
click at [398, 348] on div "Route Details Reset Route Details Cover door to port - Add loading place Place …" at bounding box center [397, 172] width 282 height 722
click at [825, 377] on div "Date of Departure * [DATE] Cargo Category * General Cargo/Hazardous Material De…" at bounding box center [913, 223] width 693 height 407
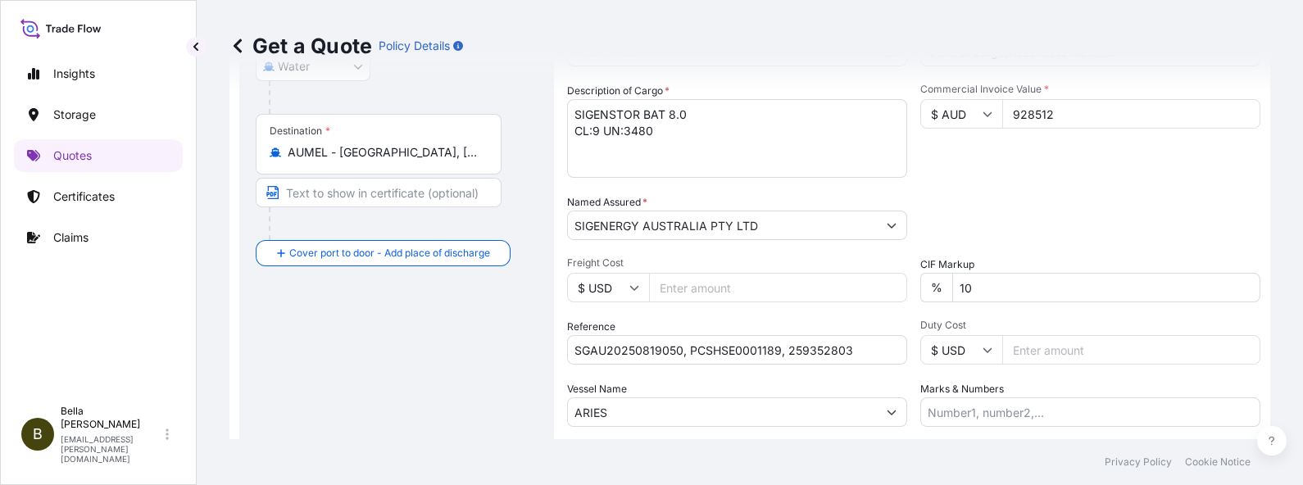
click at [429, 360] on div "Route Details Reset Route Details Cover door to port - Add loading place Place …" at bounding box center [397, 172] width 282 height 722
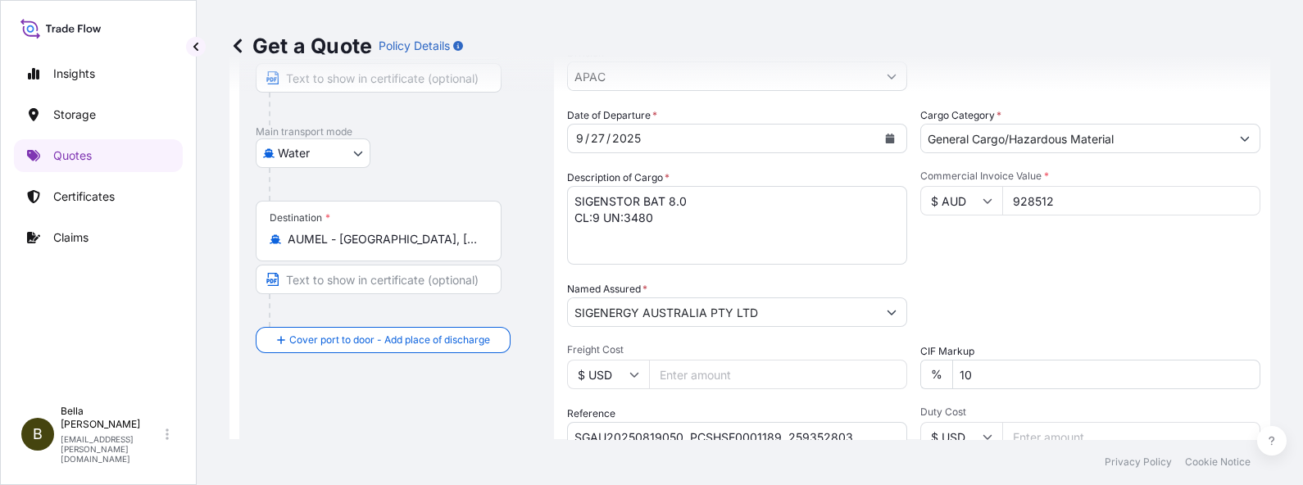
scroll to position [118, 0]
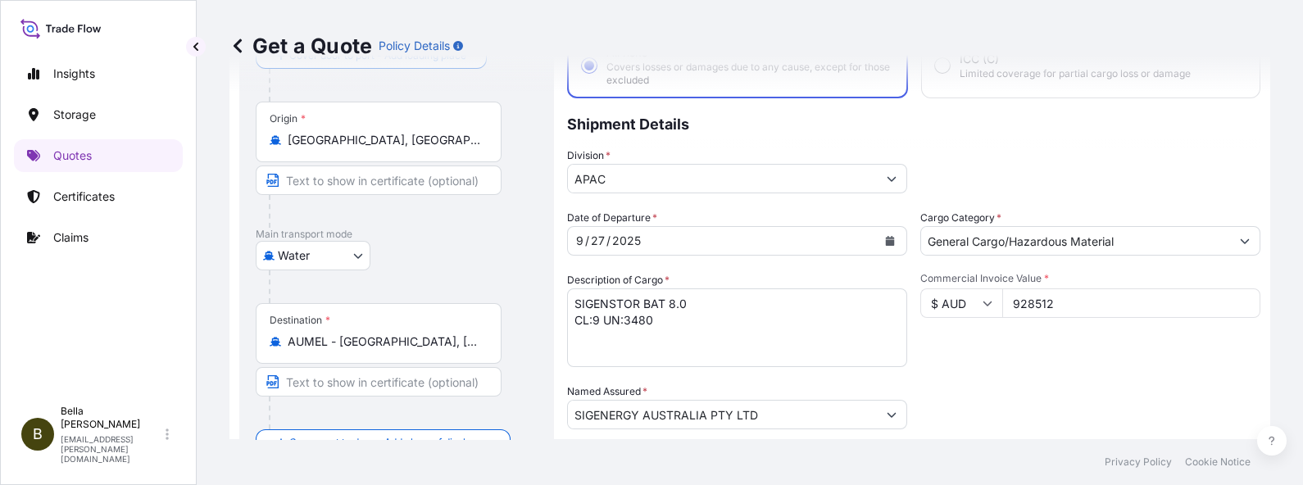
click at [1076, 302] on input "928512" at bounding box center [1131, 304] width 258 height 30
drag, startPoint x: 1066, startPoint y: 304, endPoint x: 988, endPoint y: 300, distance: 78.0
click at [988, 300] on div "$ AUD 928512" at bounding box center [1090, 304] width 340 height 30
click at [1029, 390] on div "Packing Category Type to search a container mode Please select a primary mode o…" at bounding box center [1090, 407] width 340 height 46
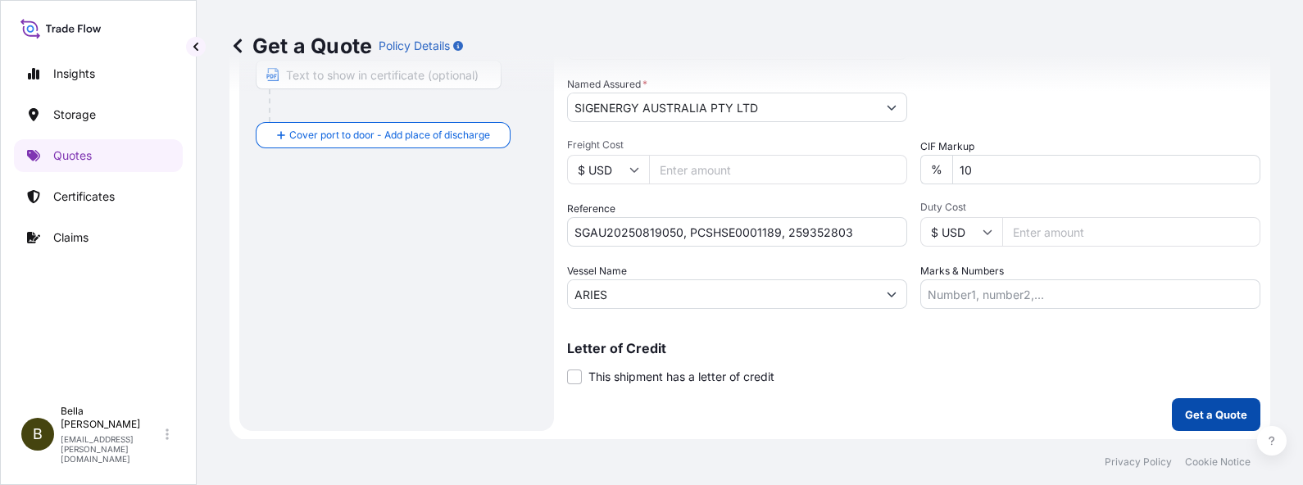
click at [1189, 417] on p "Get a Quote" at bounding box center [1216, 415] width 62 height 16
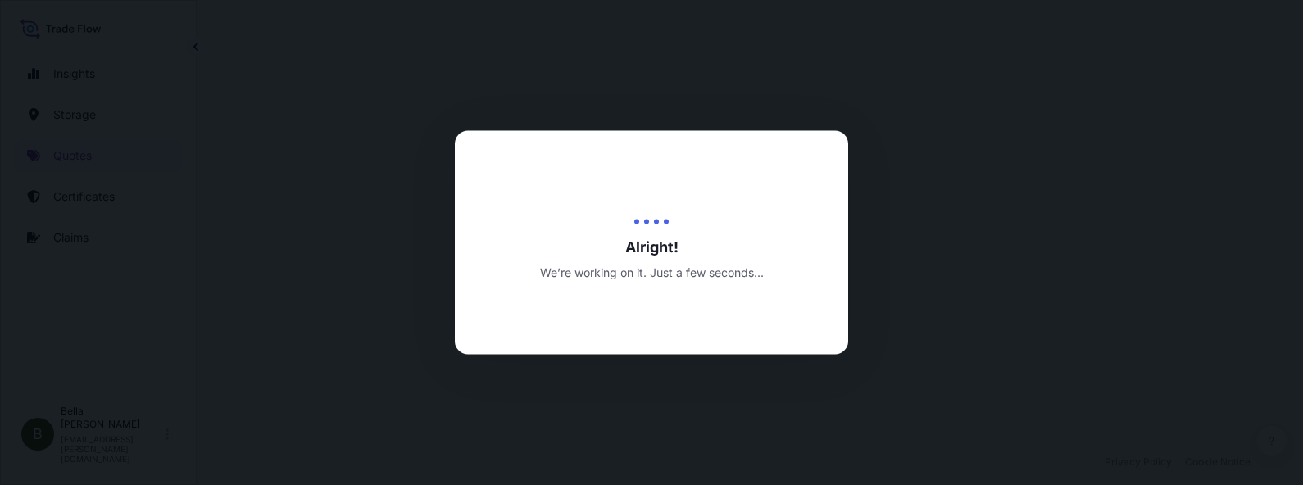
select select "Water"
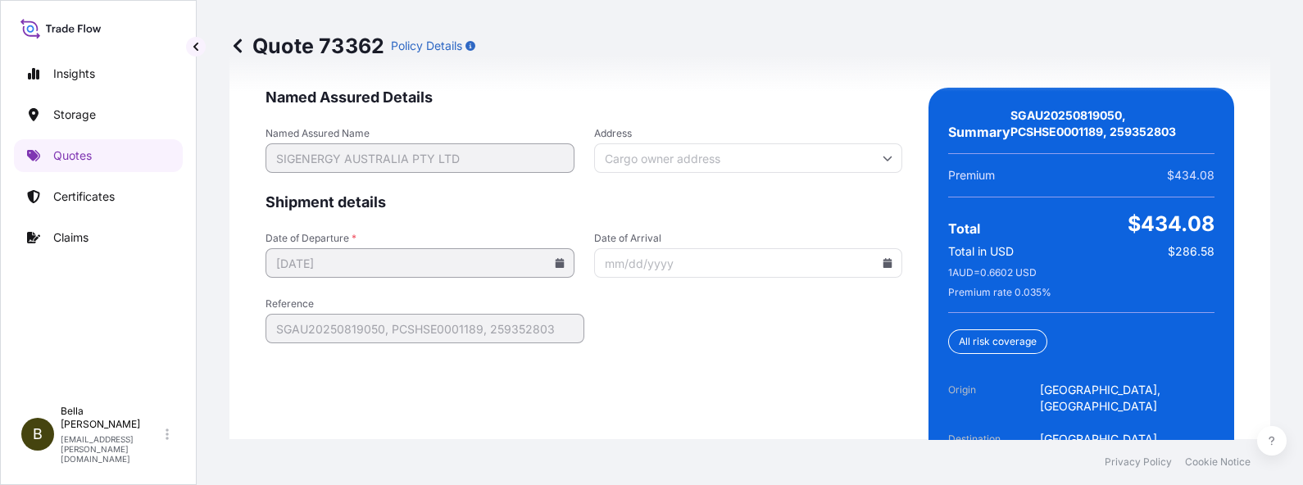
scroll to position [2745, 0]
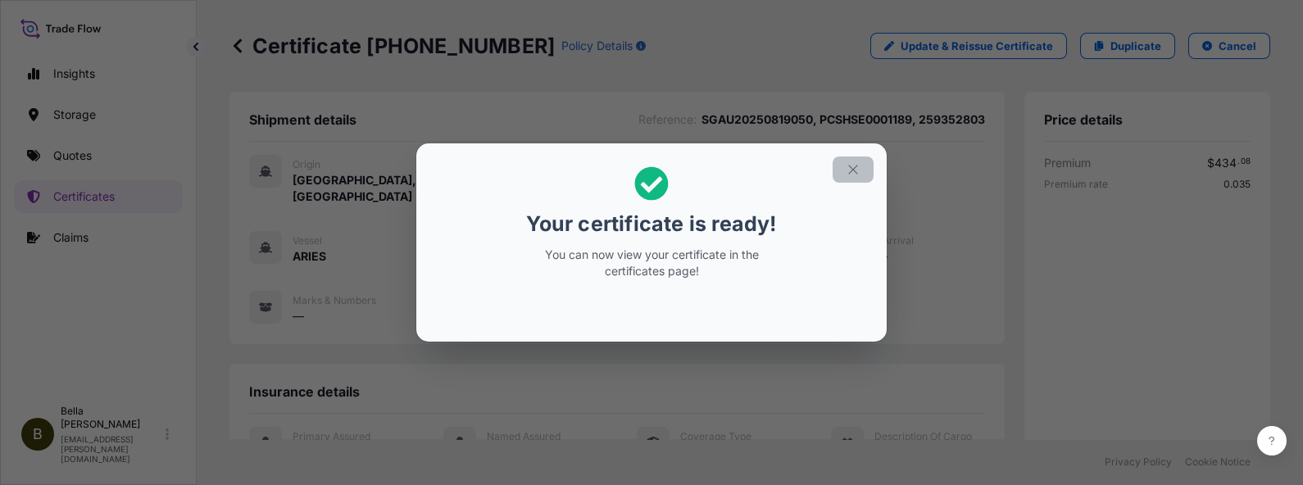
click at [851, 165] on icon "button" at bounding box center [853, 169] width 15 height 15
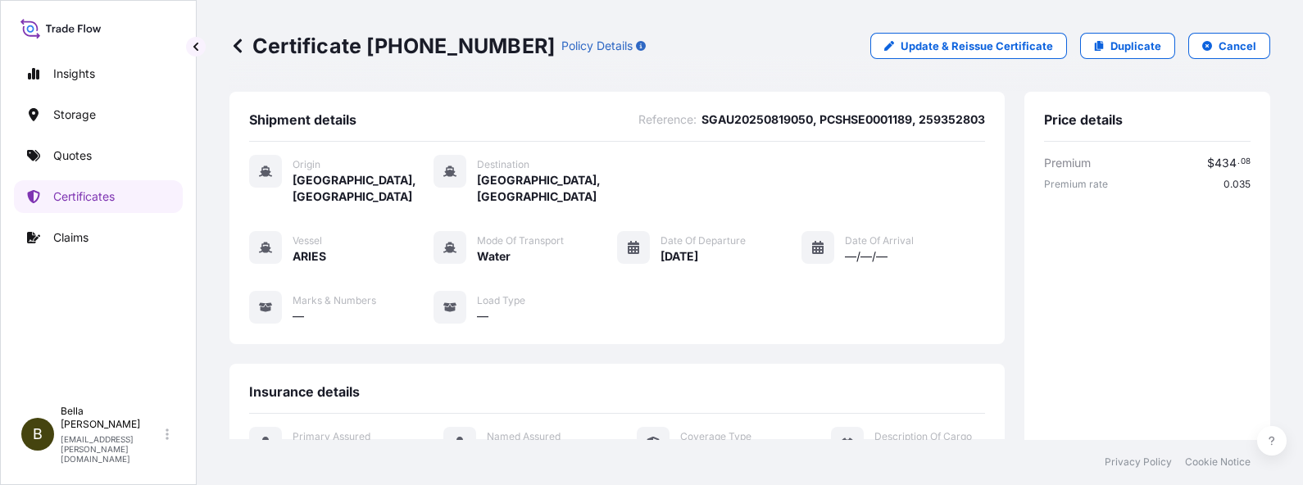
scroll to position [402, 0]
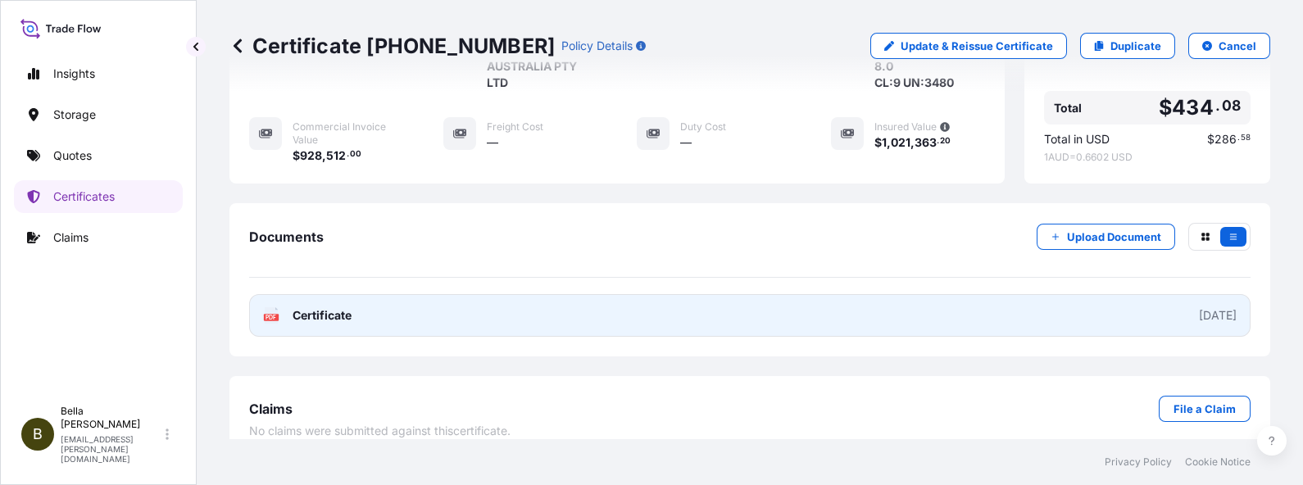
click at [796, 307] on link "PDF Certificate [DATE]" at bounding box center [750, 315] width 1002 height 43
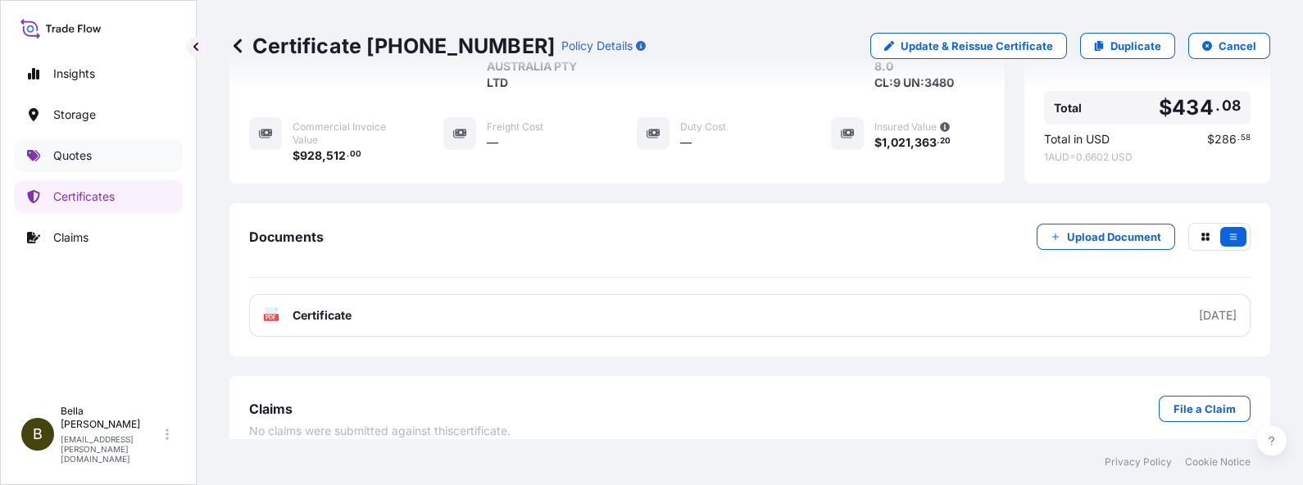
click at [73, 163] on p "Quotes" at bounding box center [72, 156] width 39 height 16
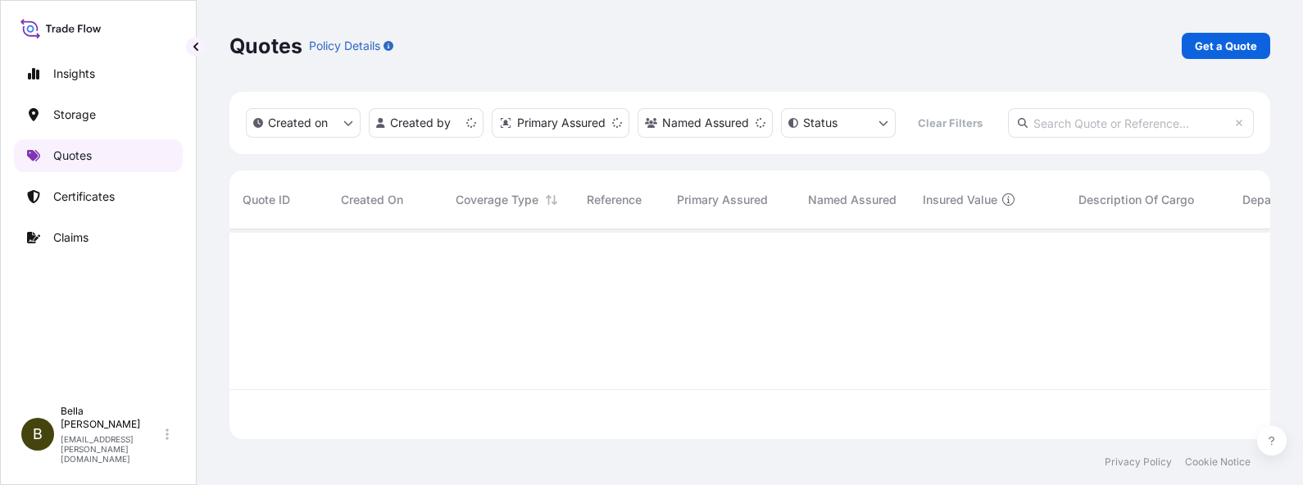
scroll to position [203, 1025]
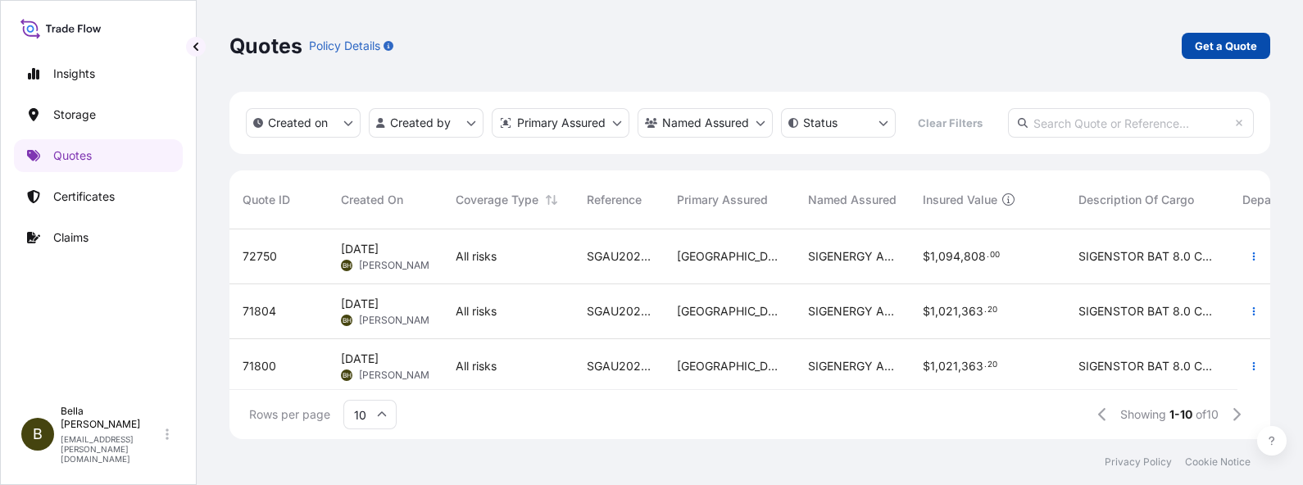
click at [1204, 41] on p "Get a Quote" at bounding box center [1226, 46] width 62 height 16
select select "Water"
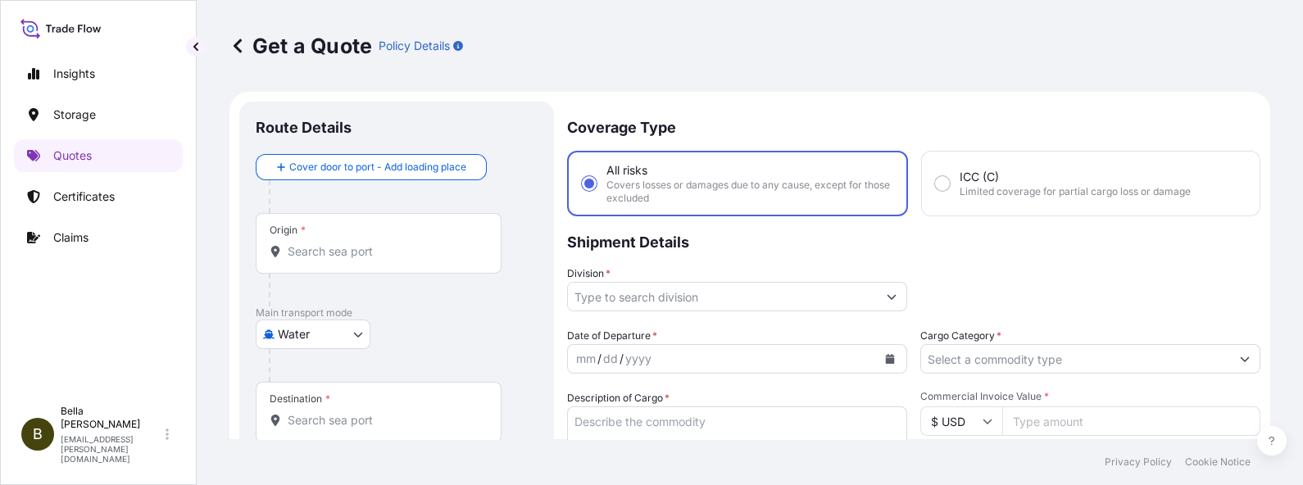
scroll to position [25, 0]
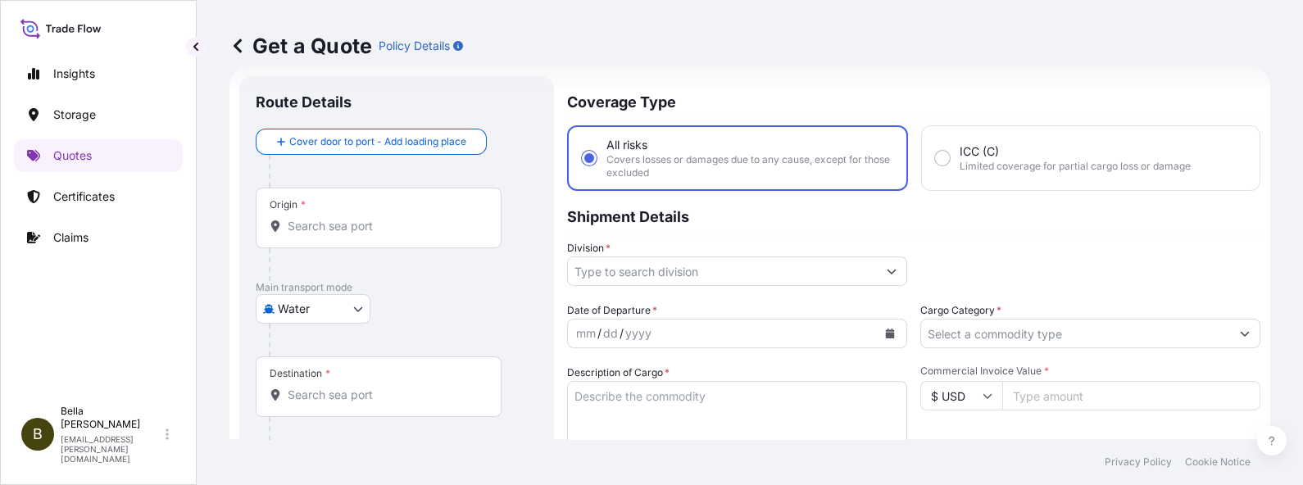
click at [328, 230] on input "Origin *" at bounding box center [384, 226] width 193 height 16
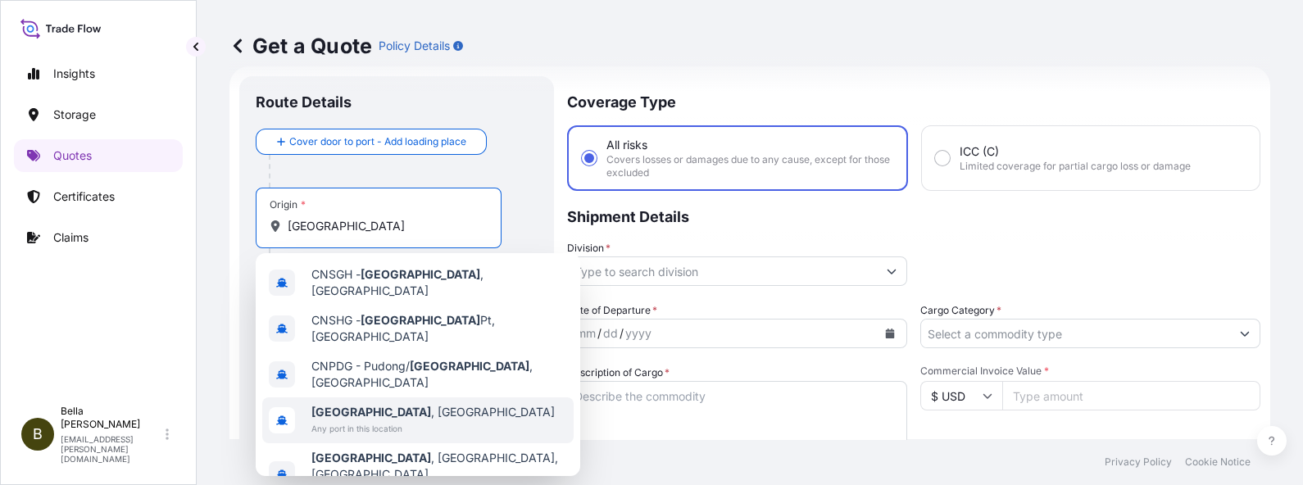
click at [357, 405] on b "[GEOGRAPHIC_DATA]" at bounding box center [371, 412] width 120 height 14
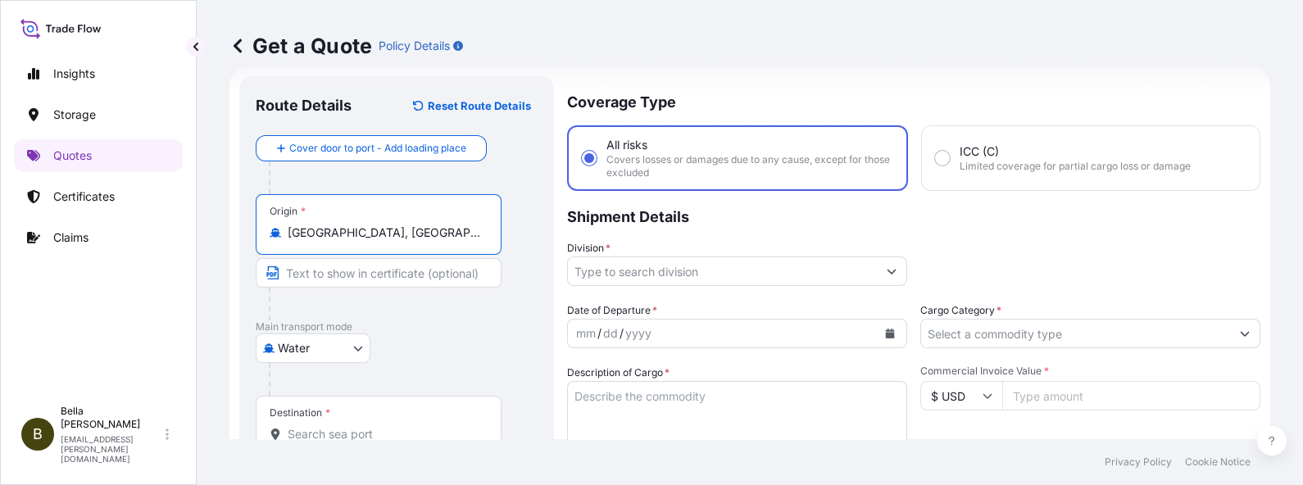
type input "[GEOGRAPHIC_DATA], [GEOGRAPHIC_DATA]"
click at [348, 424] on div "Destination *" at bounding box center [379, 426] width 246 height 61
click at [348, 426] on input "Destination *" at bounding box center [384, 434] width 193 height 16
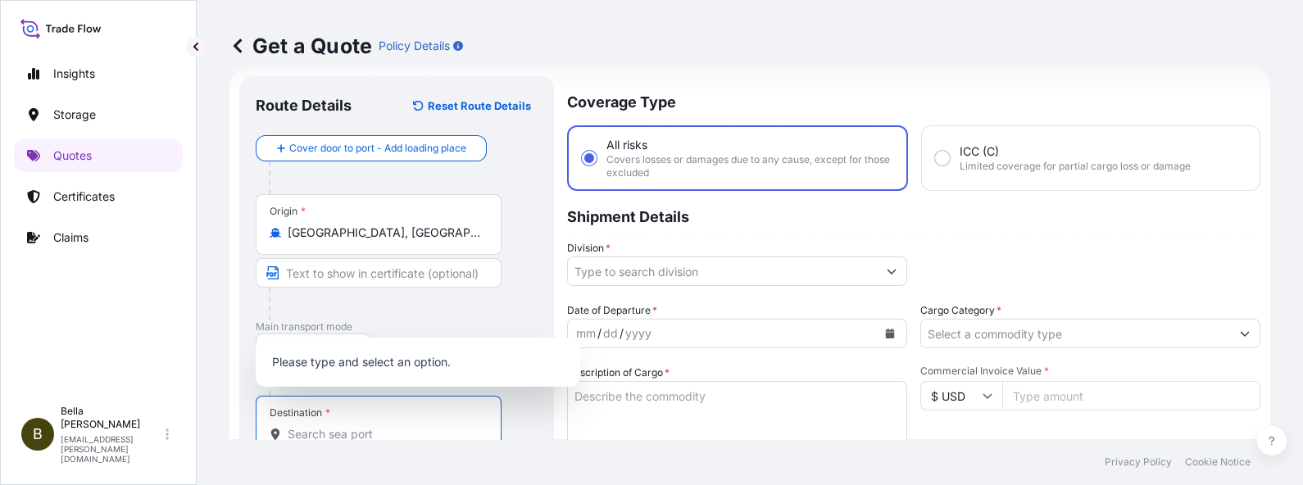
scroll to position [28, 0]
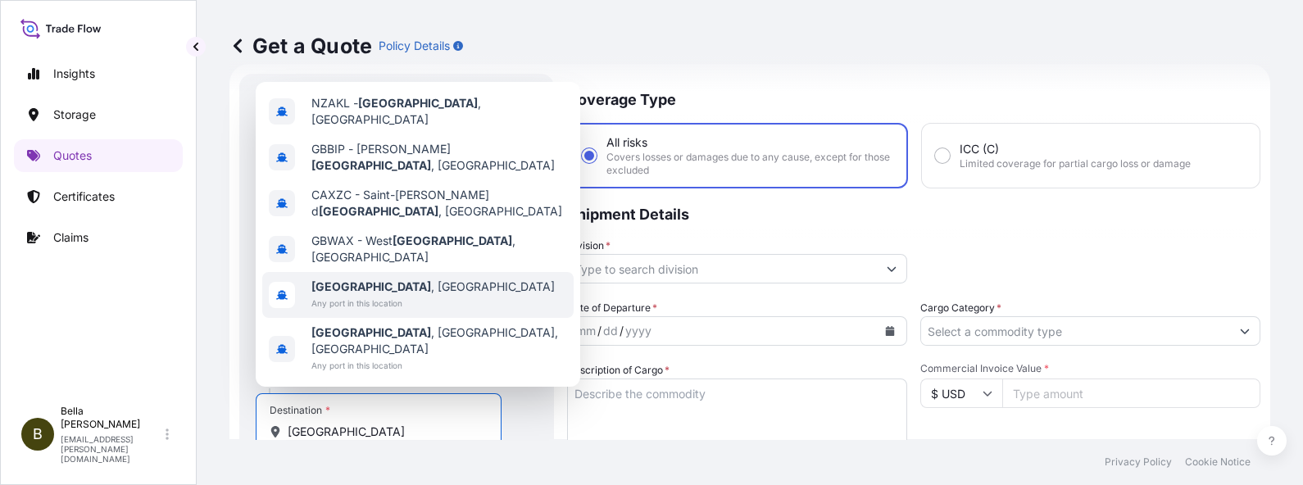
click at [418, 311] on span "Any port in this location" at bounding box center [432, 303] width 243 height 16
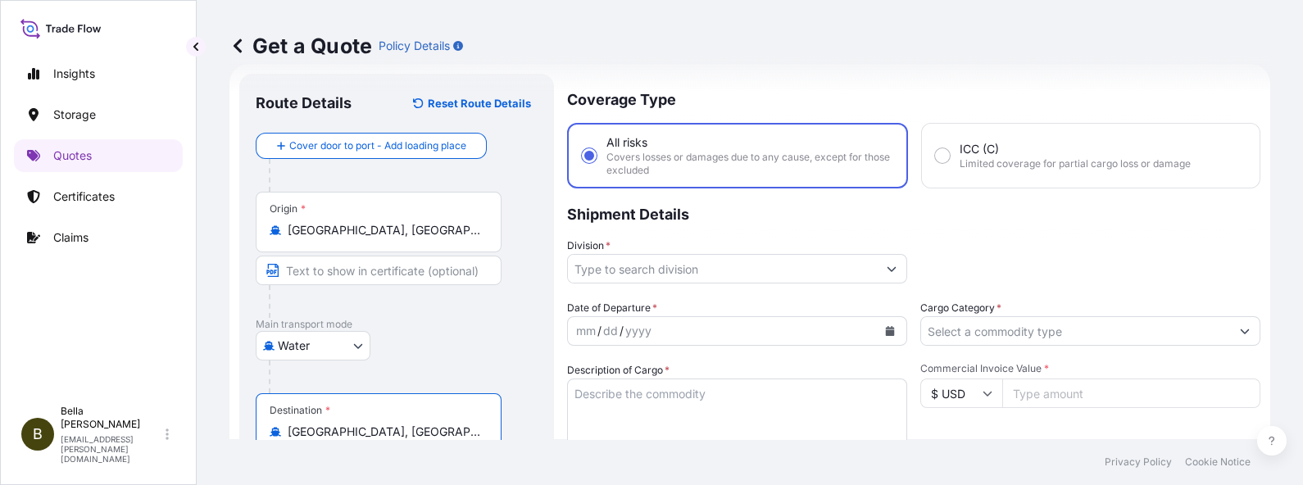
type input "[GEOGRAPHIC_DATA], [GEOGRAPHIC_DATA]"
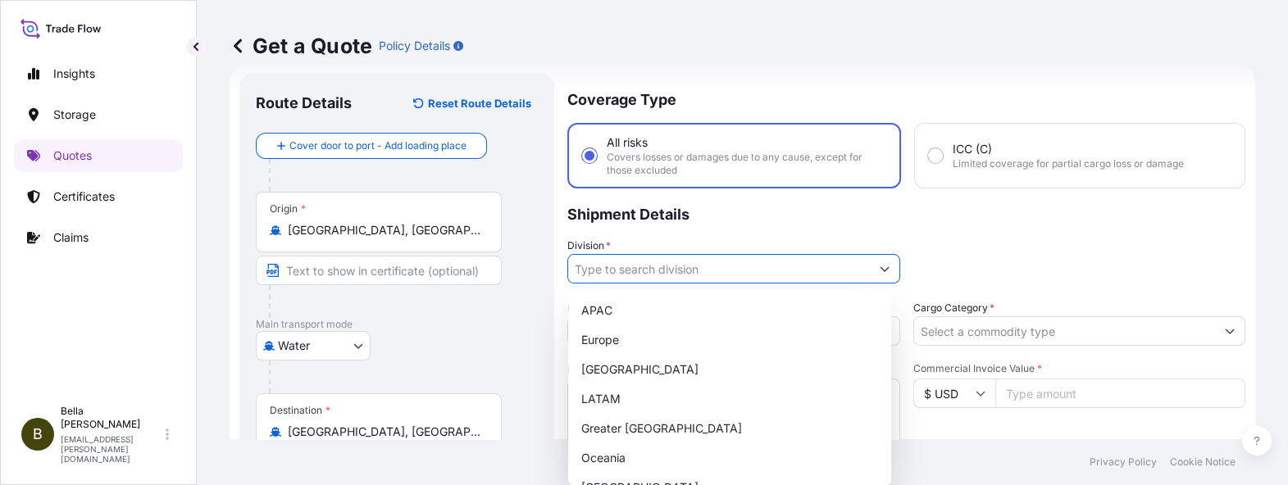
click at [636, 262] on input "Division *" at bounding box center [719, 269] width 302 height 30
click at [623, 323] on div "APAC" at bounding box center [730, 311] width 310 height 30
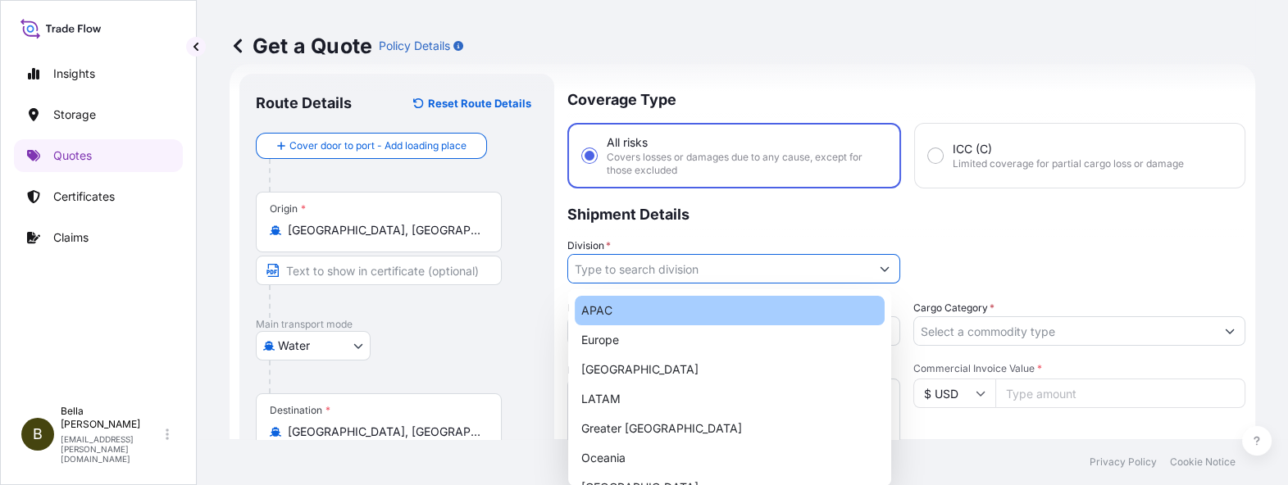
type input "APAC"
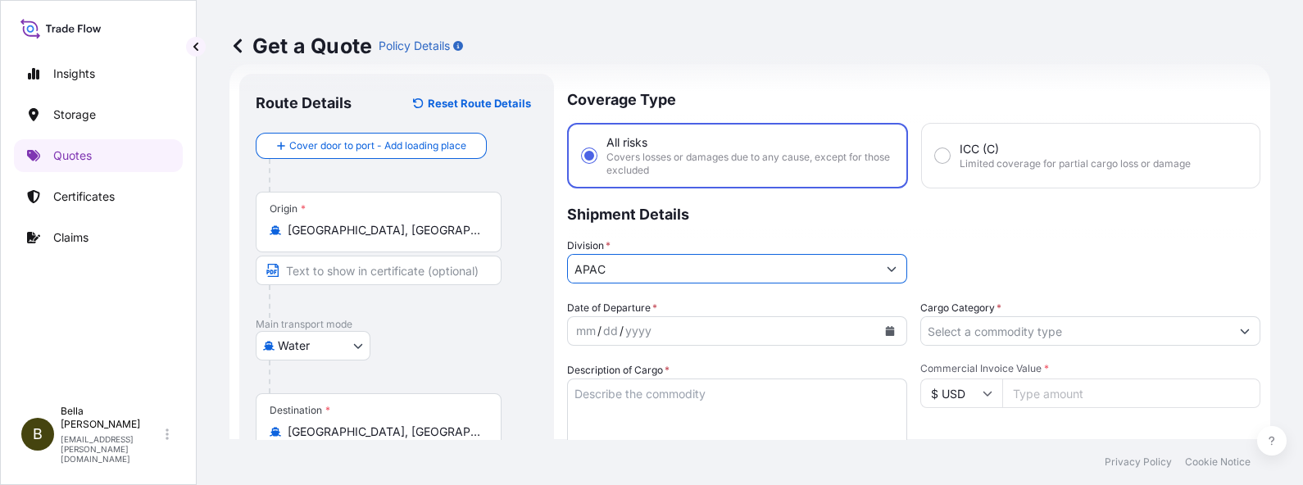
click at [886, 332] on icon "Calendar" at bounding box center [890, 331] width 9 height 10
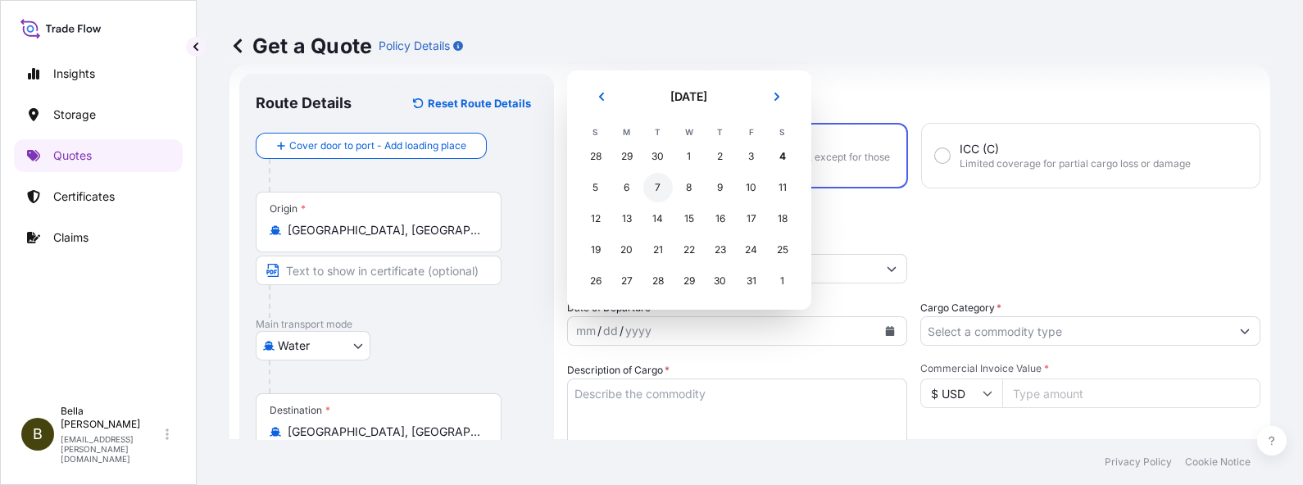
click at [658, 186] on div "7" at bounding box center [658, 188] width 30 height 30
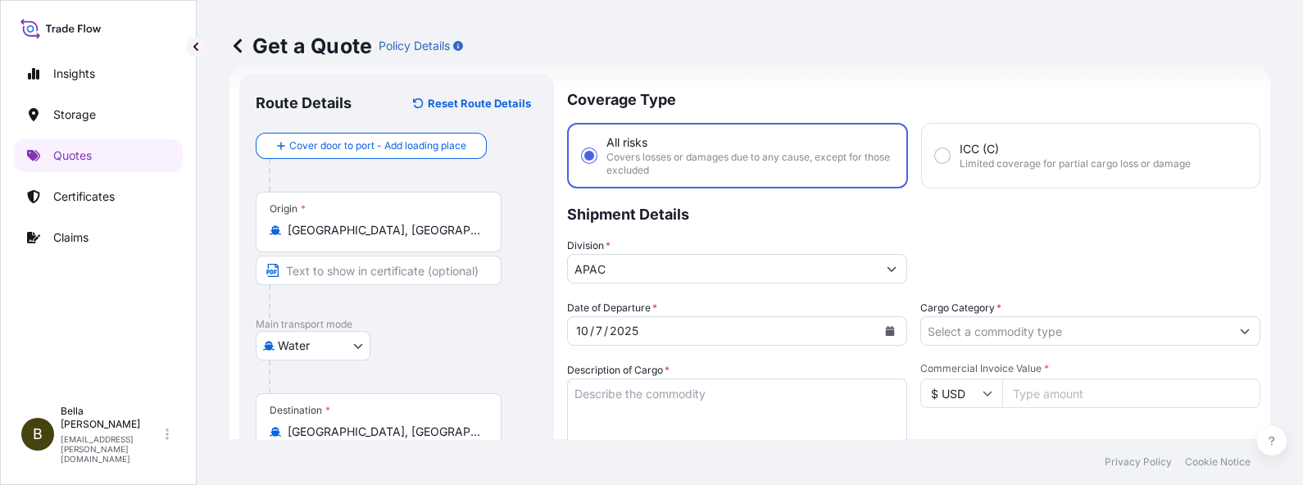
click at [1024, 221] on p "Shipment Details" at bounding box center [913, 213] width 693 height 49
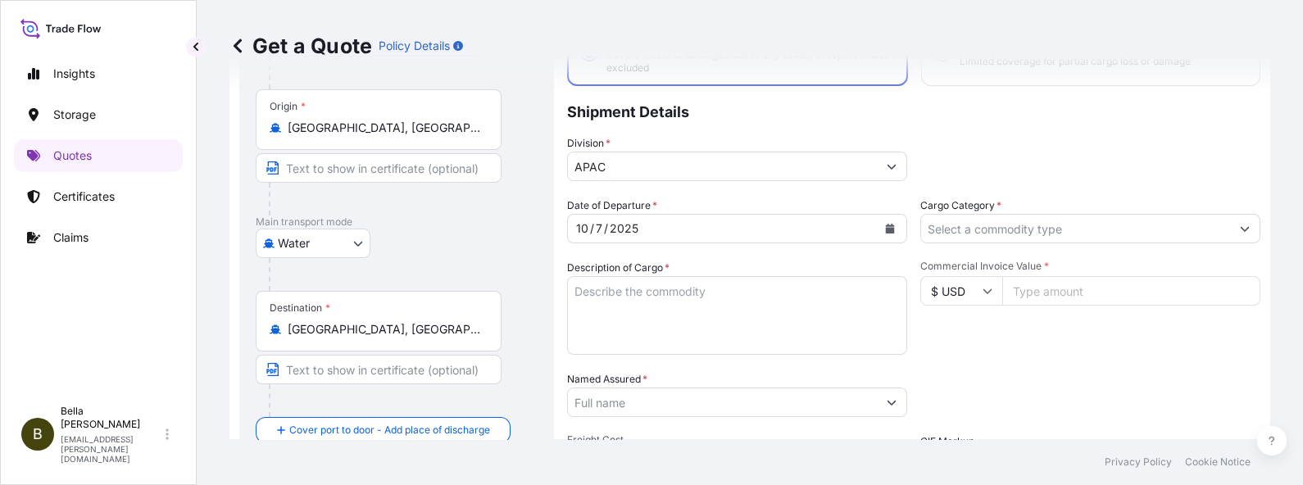
click at [614, 318] on textarea "Description of Cargo *" at bounding box center [737, 315] width 340 height 79
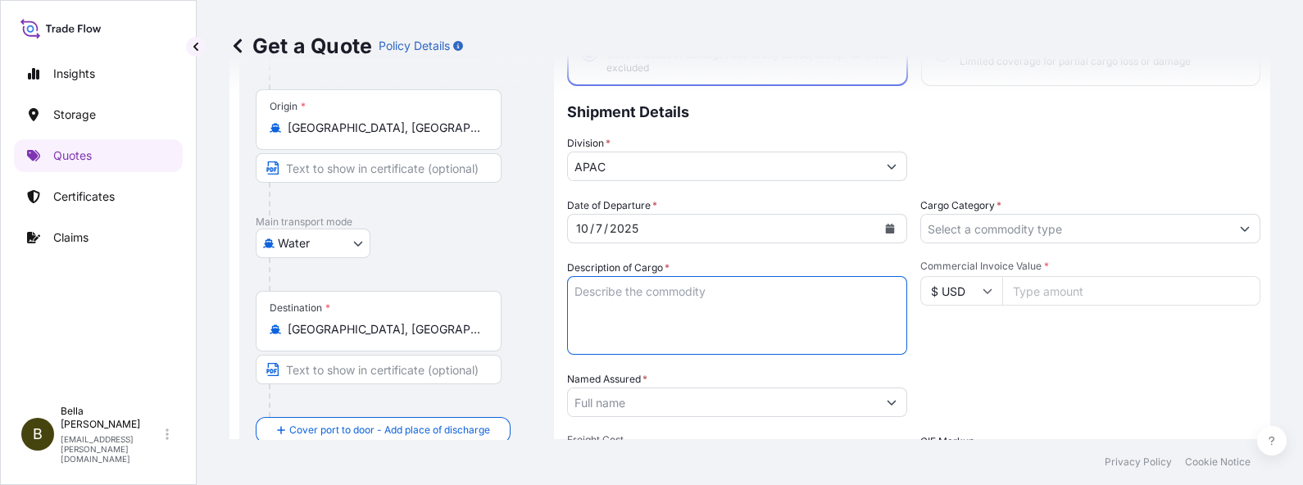
paste textarea "INVTERTER & ACCESSARY"
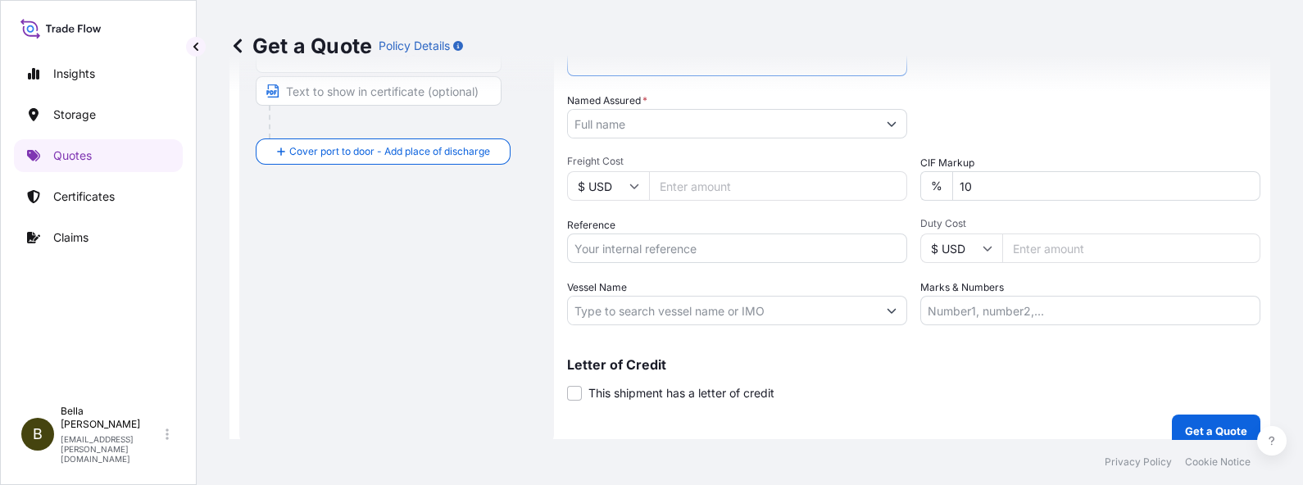
scroll to position [307, 0]
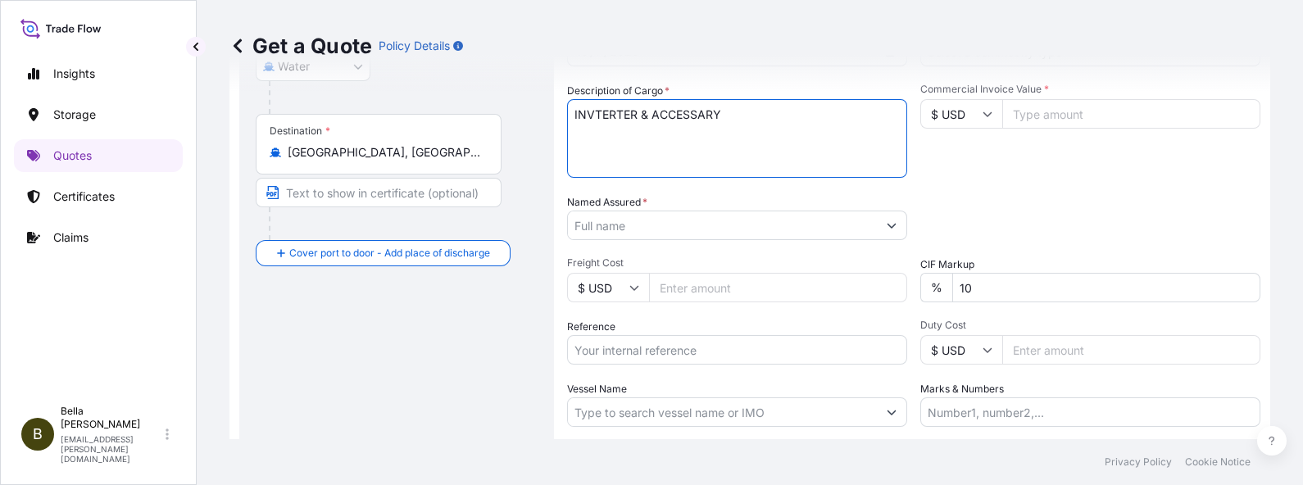
type textarea "INVTERTER & ACCESSARY"
click at [639, 225] on input "Named Assured *" at bounding box center [719, 226] width 302 height 30
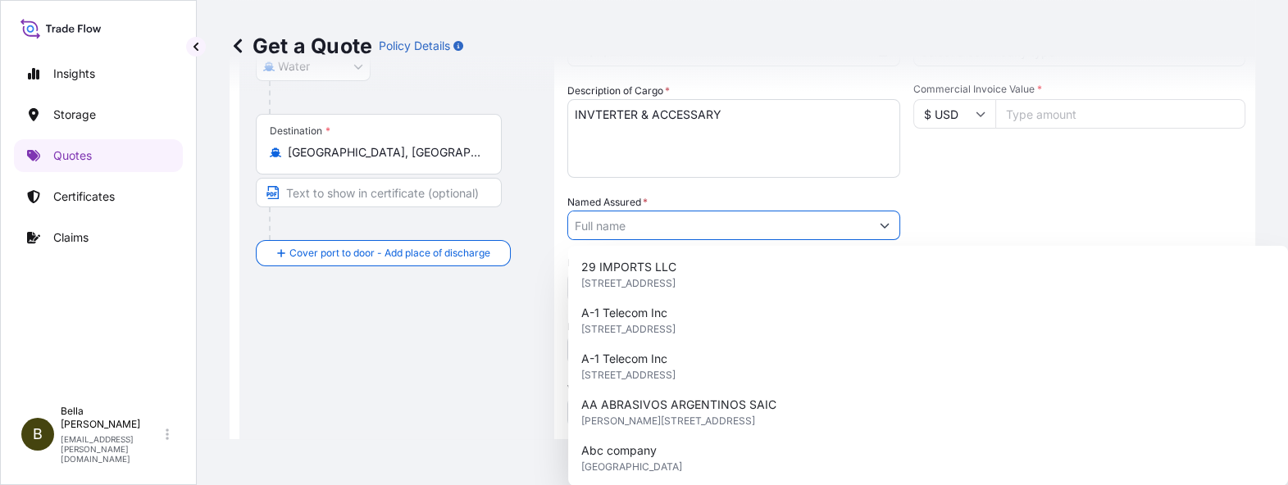
paste input "SIGENERGY TECHNOLOGY ([GEOGRAPHIC_DATA]) LIMITED"
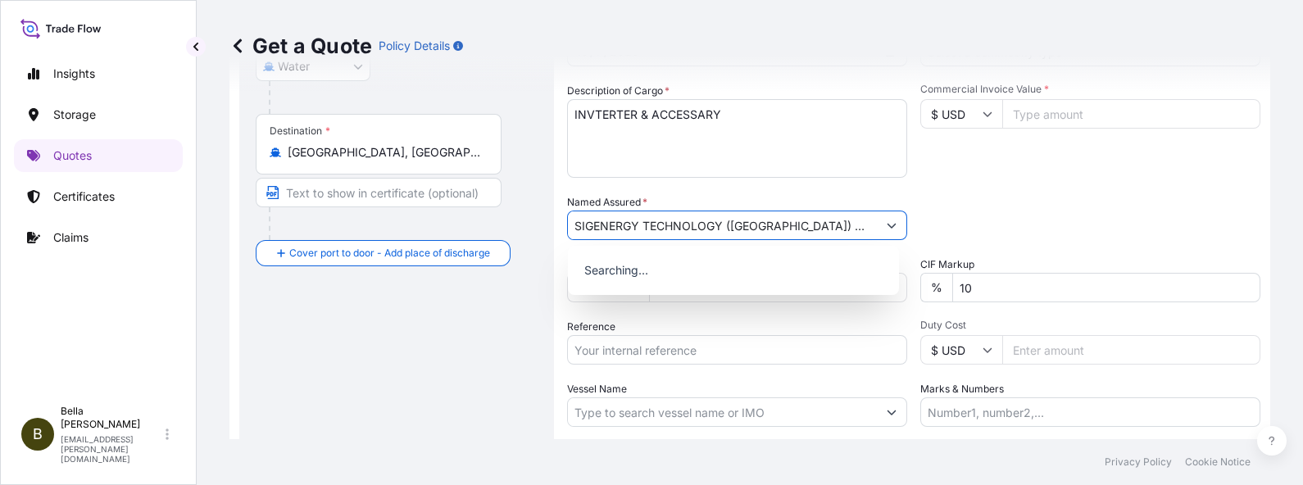
type input "SIGENERGY TECHNOLOGY ([GEOGRAPHIC_DATA]) LIMITED"
click at [394, 331] on div "Route Details Reset Route Details Cover door to port - Add loading place Place …" at bounding box center [397, 172] width 282 height 722
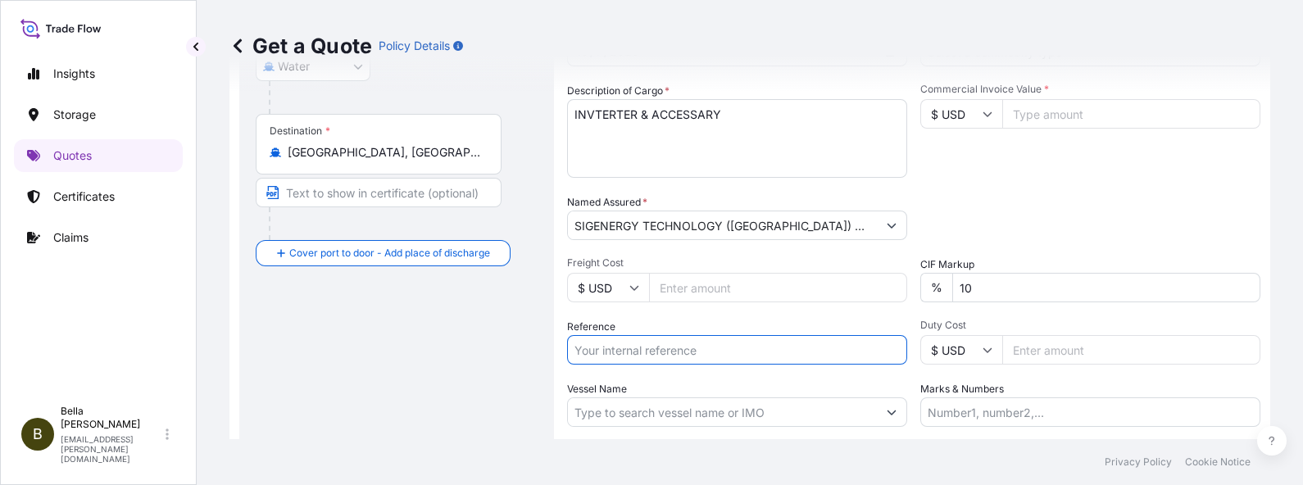
drag, startPoint x: 628, startPoint y: 344, endPoint x: 643, endPoint y: 349, distance: 16.3
click at [628, 344] on input "Reference" at bounding box center [737, 350] width 340 height 30
click at [670, 348] on input "Reference" at bounding box center [737, 350] width 340 height 30
paste input "SGNZ20250912007"
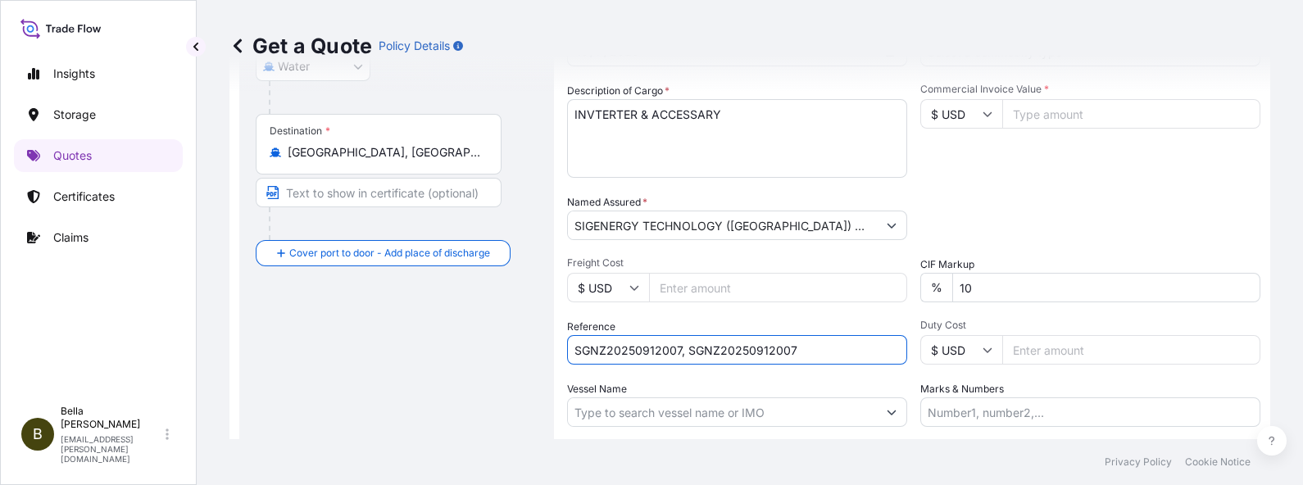
click at [681, 344] on input "SGNZ20250912007, SGNZ20250912007" at bounding box center [737, 350] width 340 height 30
drag, startPoint x: 687, startPoint y: 352, endPoint x: 931, endPoint y: 336, distance: 244.8
click at [931, 336] on div "Date of Departure * [DATE] Cargo Category * Description of Cargo * INVTERTER & …" at bounding box center [913, 223] width 693 height 407
paste input "PCSHSE0001289"
click at [803, 339] on input "SGNZ20250912007, PCSHSE0001289," at bounding box center [737, 350] width 340 height 30
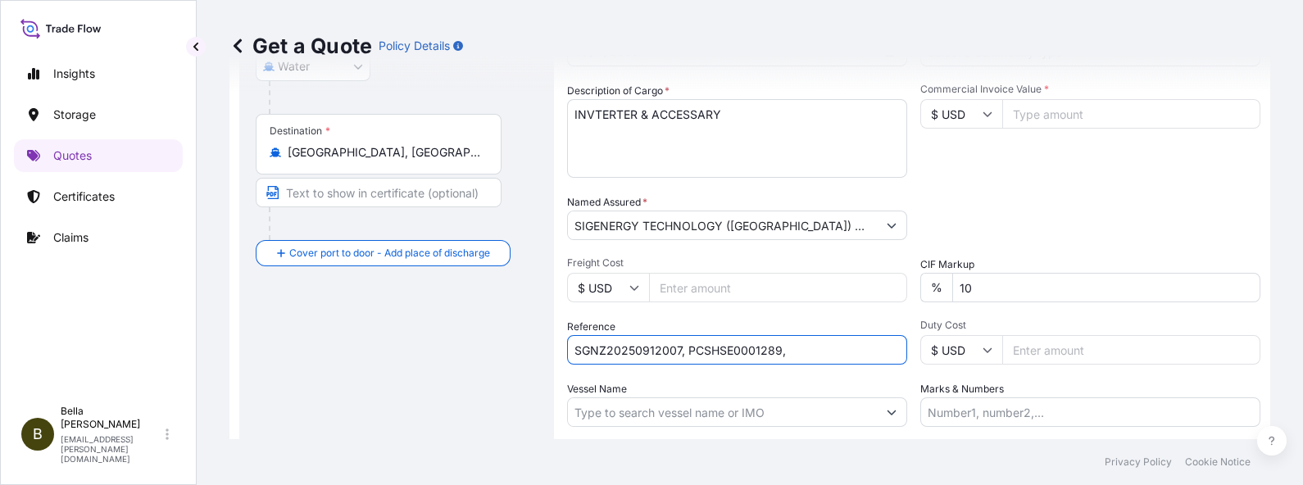
click at [807, 348] on input "SGNZ20250912007, PCSHSE0001289," at bounding box center [737, 350] width 340 height 30
paste input "259686583"
type input "SGNZ20250912007, PCSHSE0001289, 259686583"
click at [729, 417] on input "Vessel Name" at bounding box center [722, 413] width 309 height 30
click at [671, 406] on input "Vessel Name" at bounding box center [722, 413] width 309 height 30
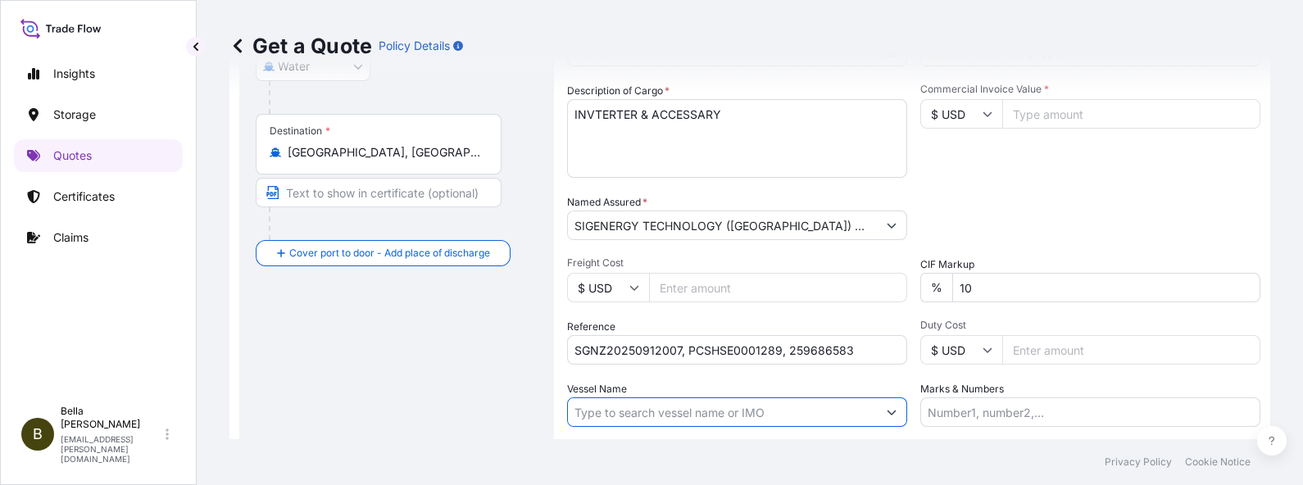
click at [658, 411] on input "Vessel Name" at bounding box center [722, 413] width 309 height 30
paste input "CAPE SERRAT"
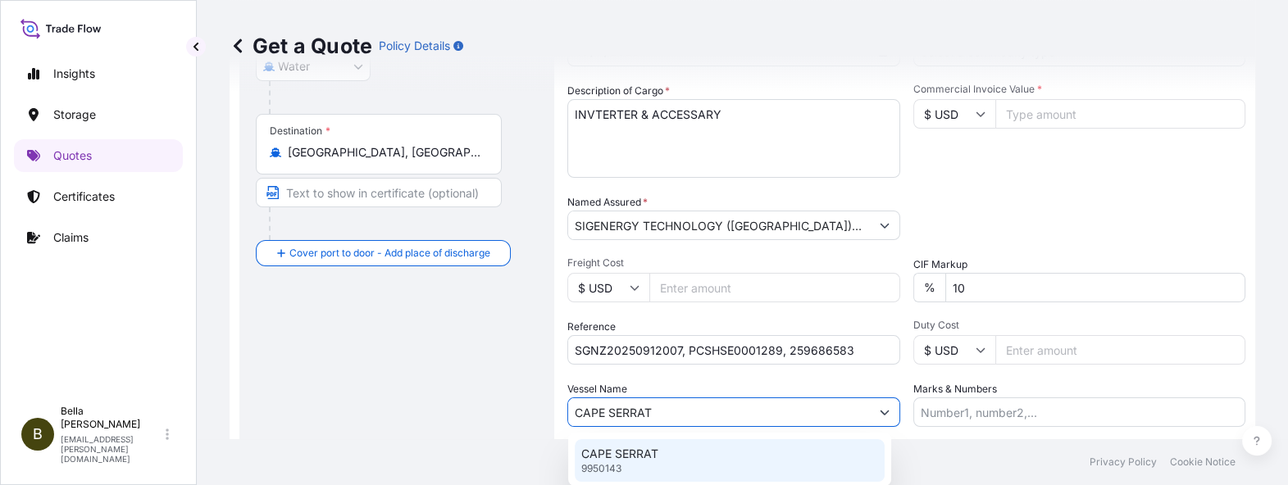
click at [612, 443] on div "CAPE SERRAT 9950143" at bounding box center [730, 460] width 310 height 43
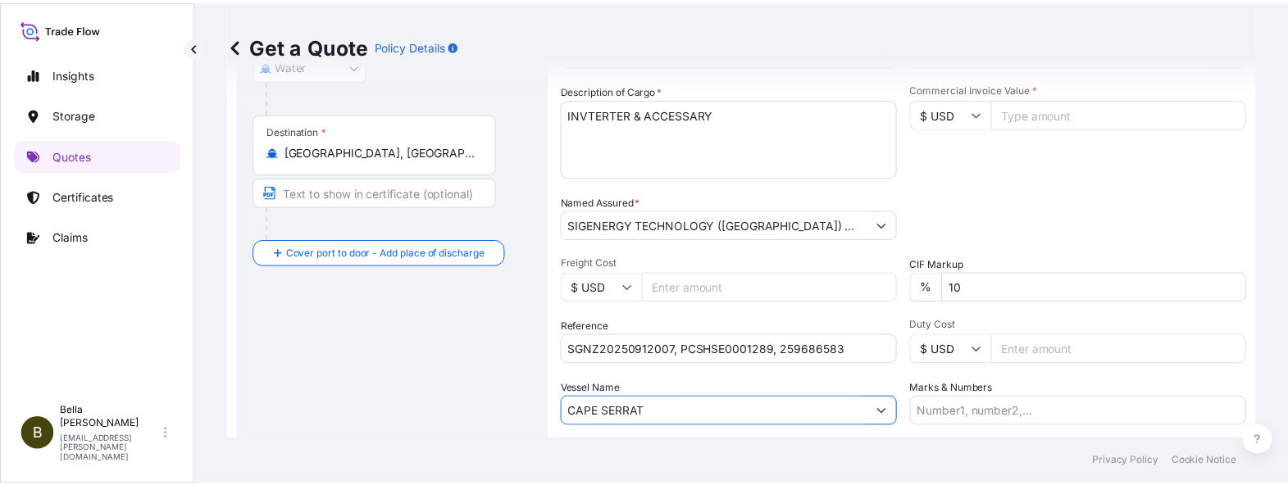
scroll to position [0, 0]
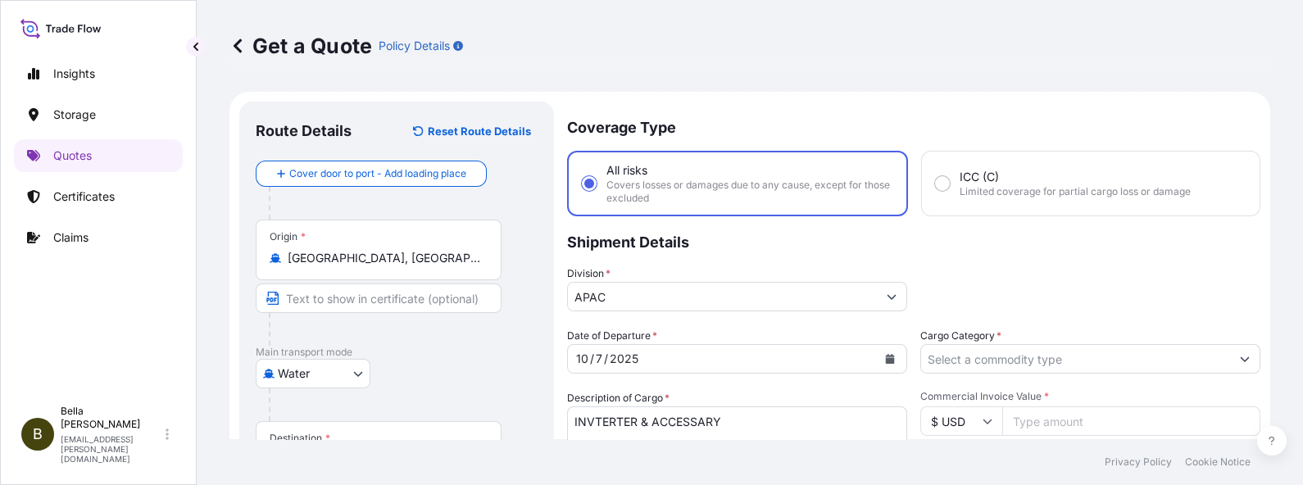
type input "CAPE SERRAT"
click at [1016, 361] on input "Cargo Category *" at bounding box center [1075, 359] width 309 height 30
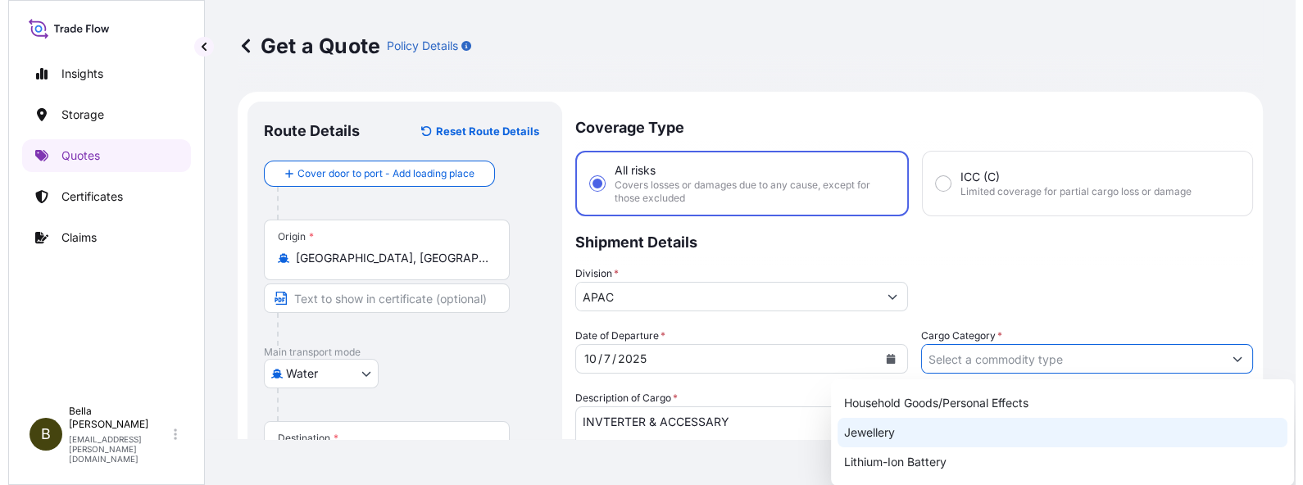
scroll to position [102, 0]
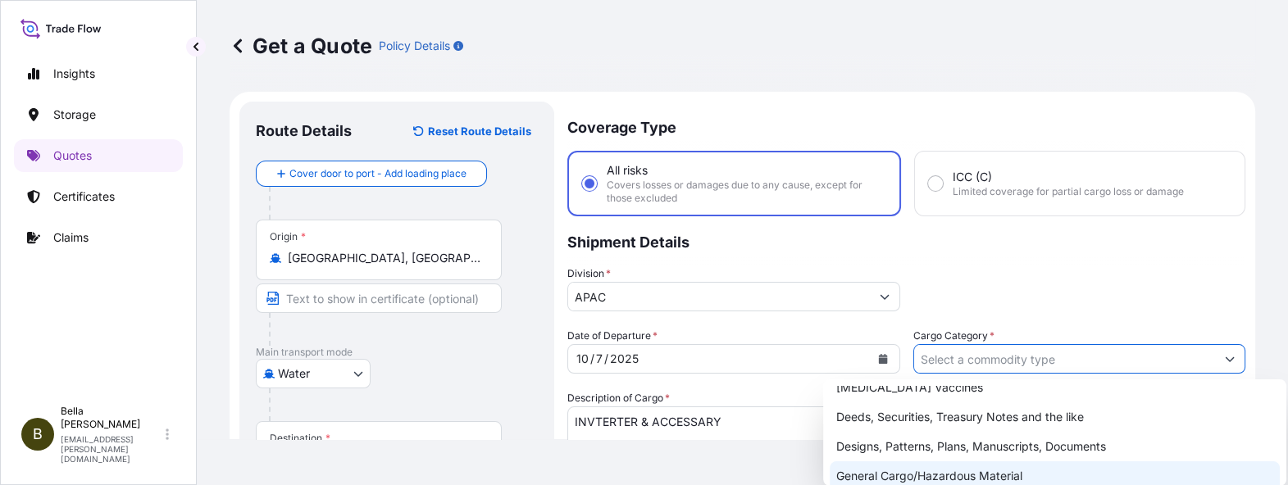
click at [942, 470] on div "General Cargo/Hazardous Material" at bounding box center [1054, 476] width 450 height 30
type input "General Cargo/Hazardous Material"
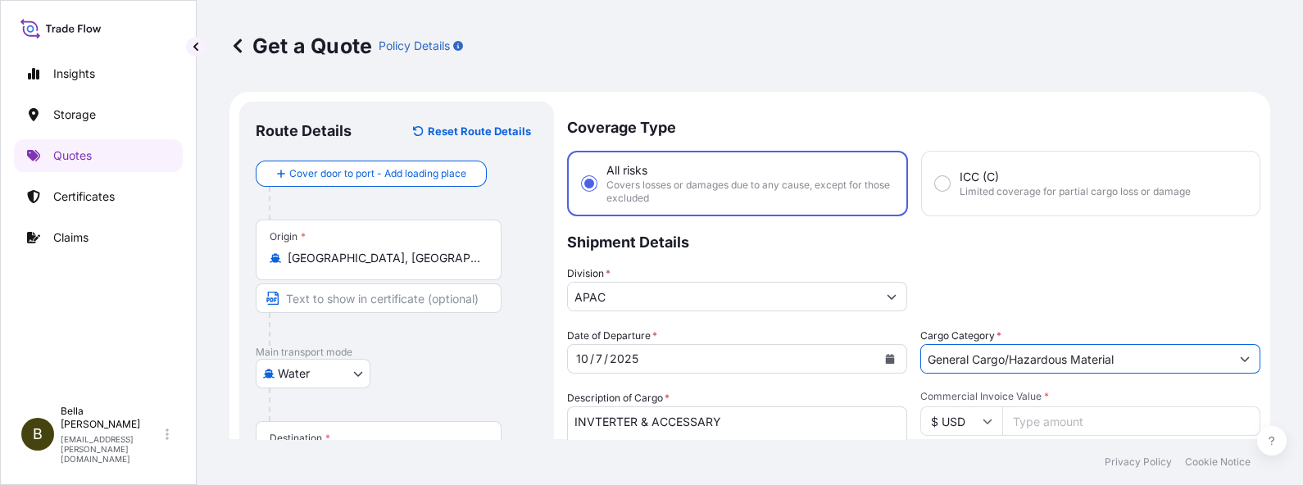
click at [1066, 224] on p "Shipment Details" at bounding box center [913, 240] width 693 height 49
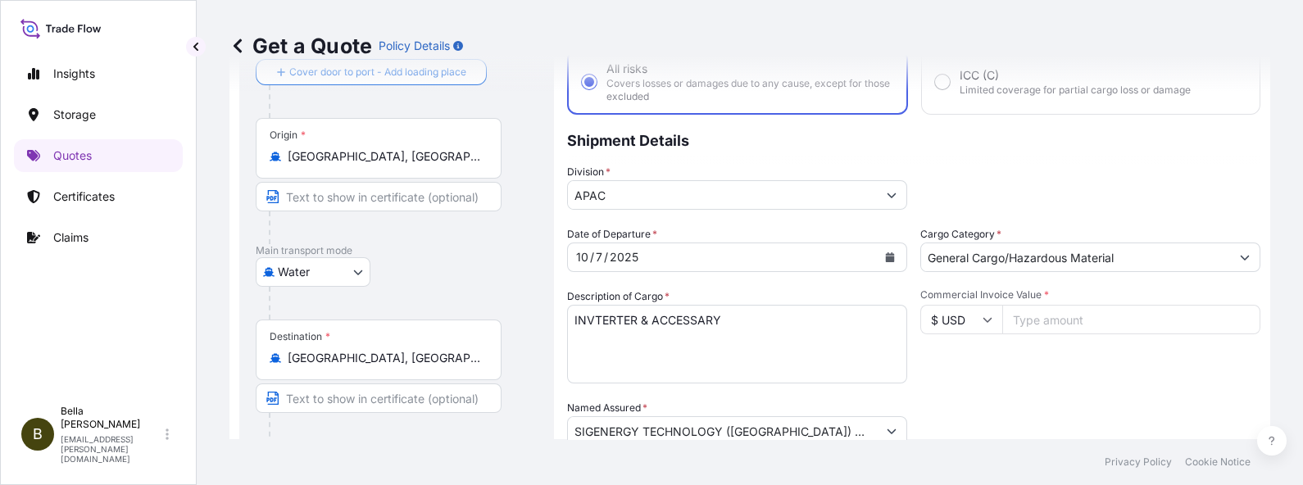
click at [948, 324] on input "$ USD" at bounding box center [961, 320] width 82 height 30
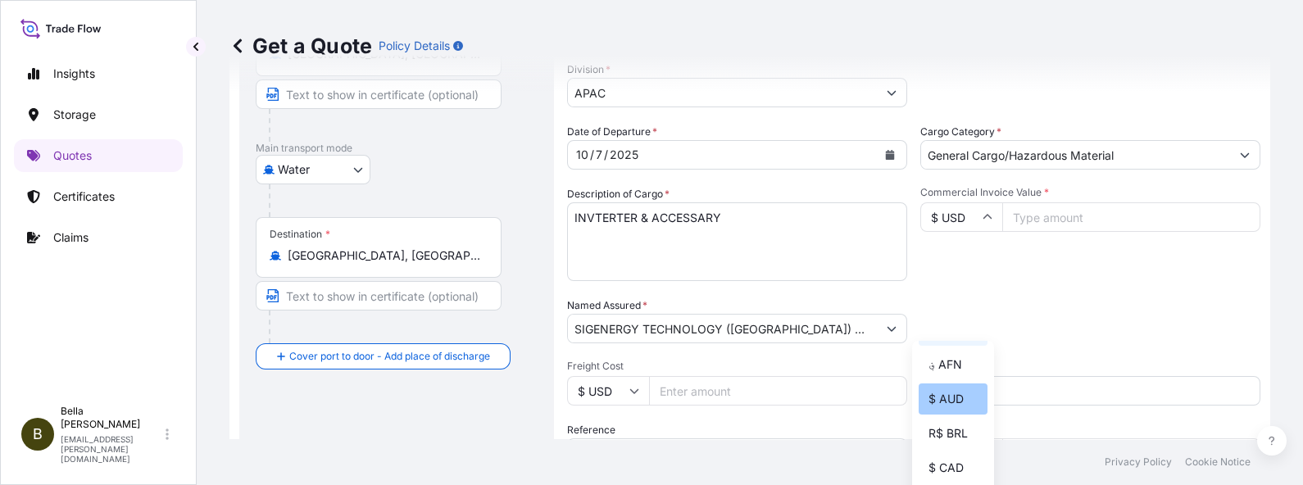
click at [940, 415] on div "$ AUD" at bounding box center [953, 399] width 69 height 31
type input "$ AUD"
click at [1075, 216] on input "Commercial Invoice Value *" at bounding box center [1131, 217] width 258 height 30
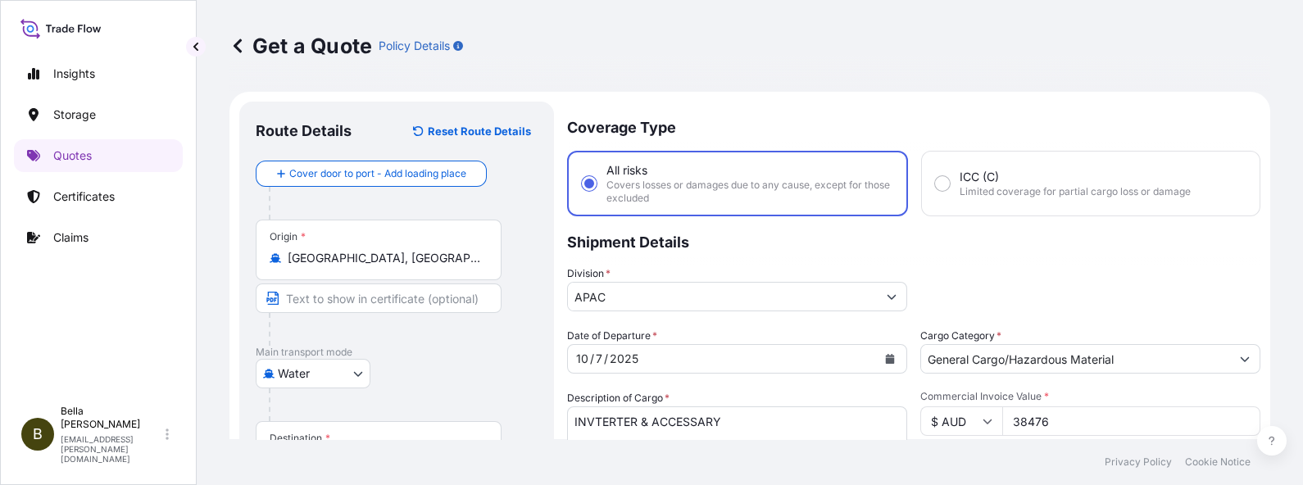
click at [1062, 425] on input "38476" at bounding box center [1131, 422] width 258 height 30
drag, startPoint x: 968, startPoint y: 402, endPoint x: 787, endPoint y: 383, distance: 182.2
type input "389476"
click at [1053, 257] on p "Shipment Details" at bounding box center [913, 240] width 693 height 49
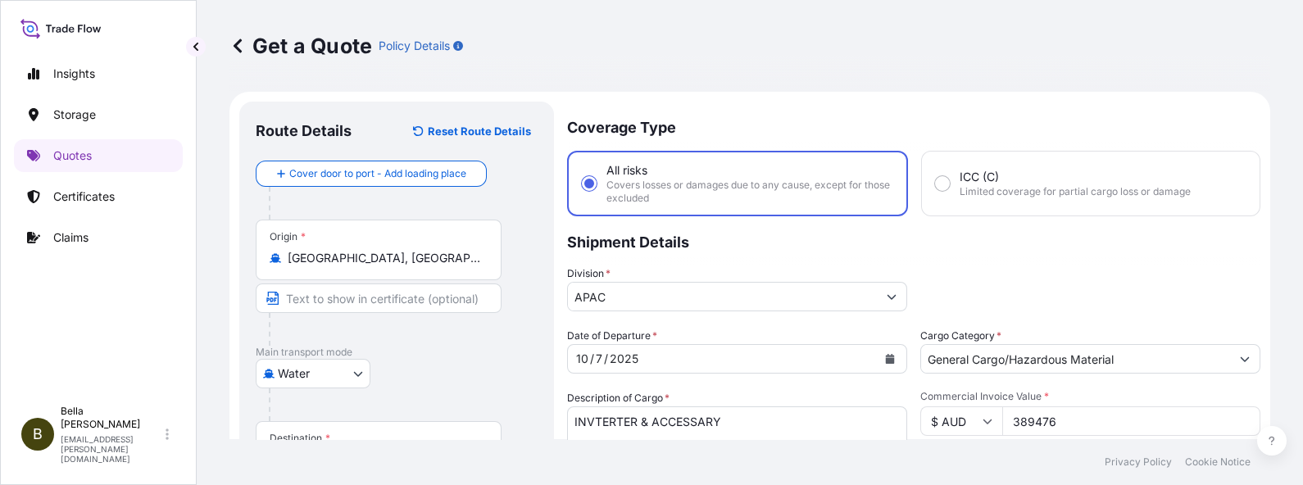
scroll to position [102, 0]
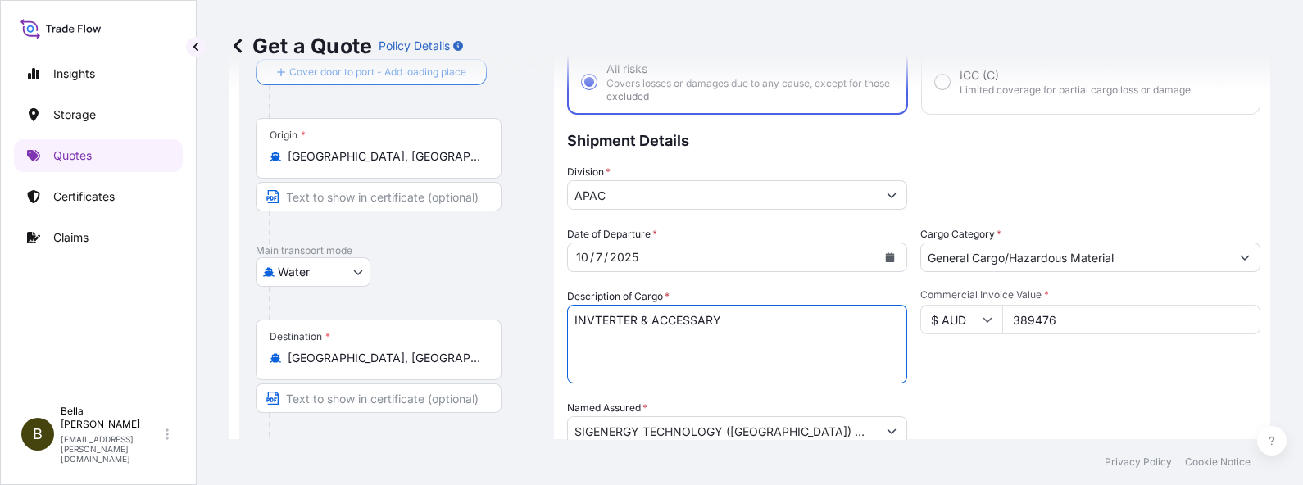
click at [771, 323] on textarea "INVTERTER & ACCESSARY" at bounding box center [737, 344] width 340 height 79
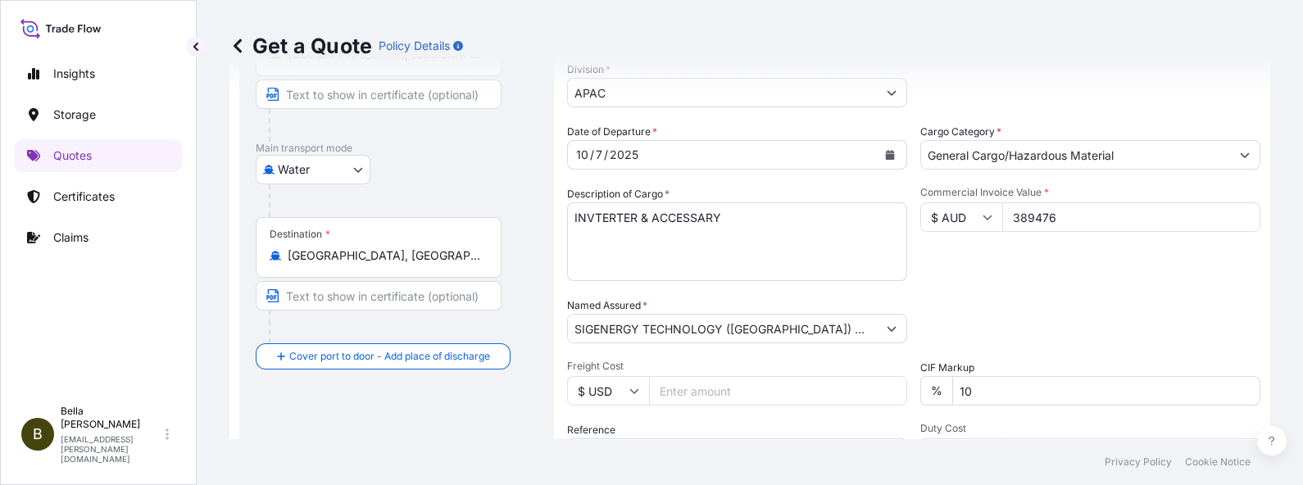
drag, startPoint x: 681, startPoint y: 387, endPoint x: 691, endPoint y: 389, distance: 10.0
click at [691, 389] on input "Freight Cost" at bounding box center [778, 391] width 258 height 30
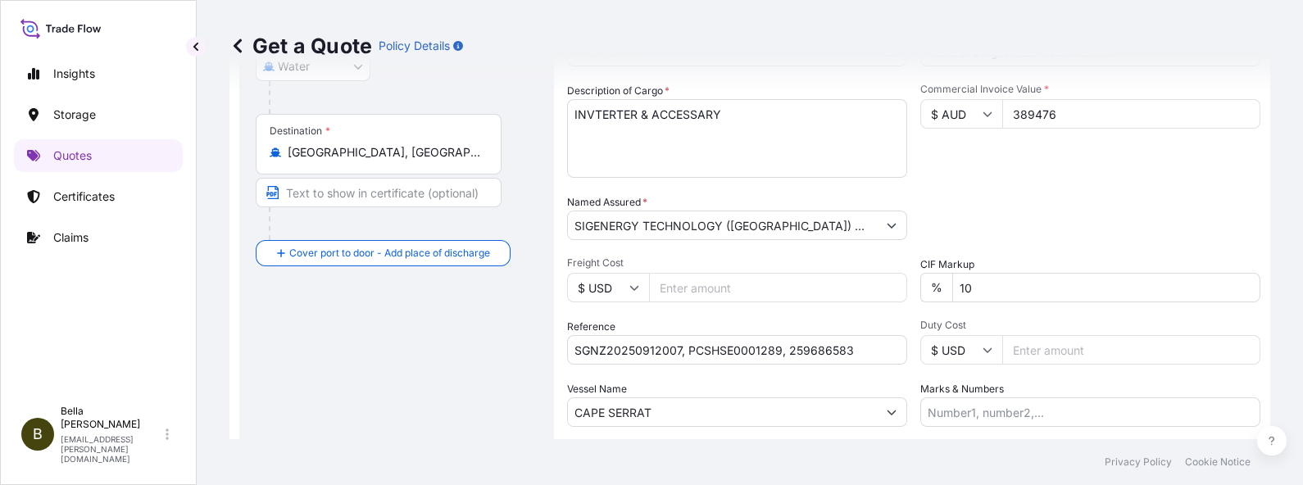
click at [701, 380] on div "Date of Departure * [DATE] Cargo Category * General Cargo/Hazardous Material De…" at bounding box center [913, 223] width 693 height 407
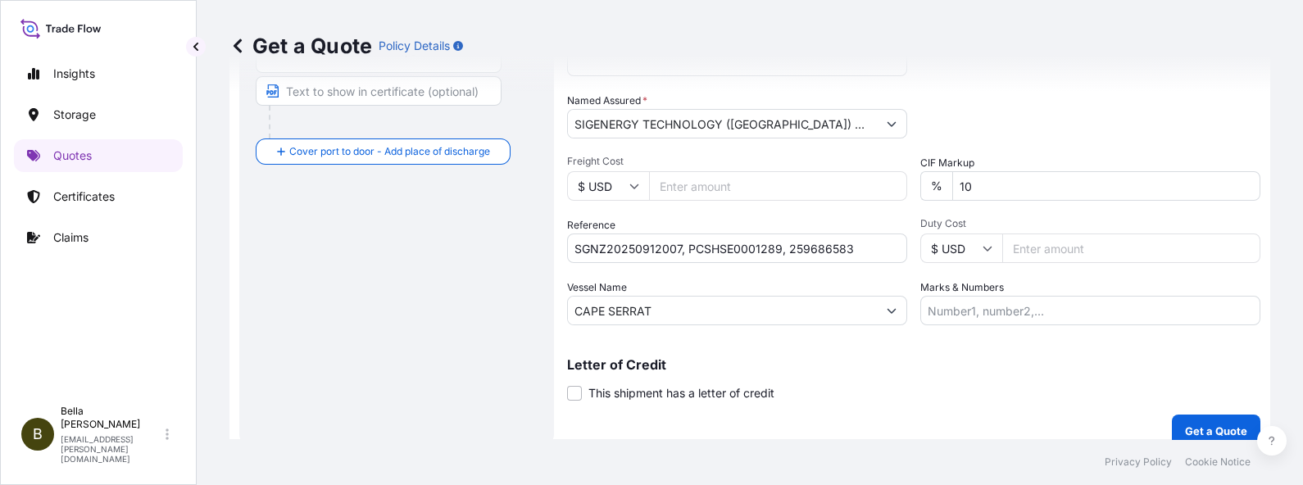
scroll to position [425, 0]
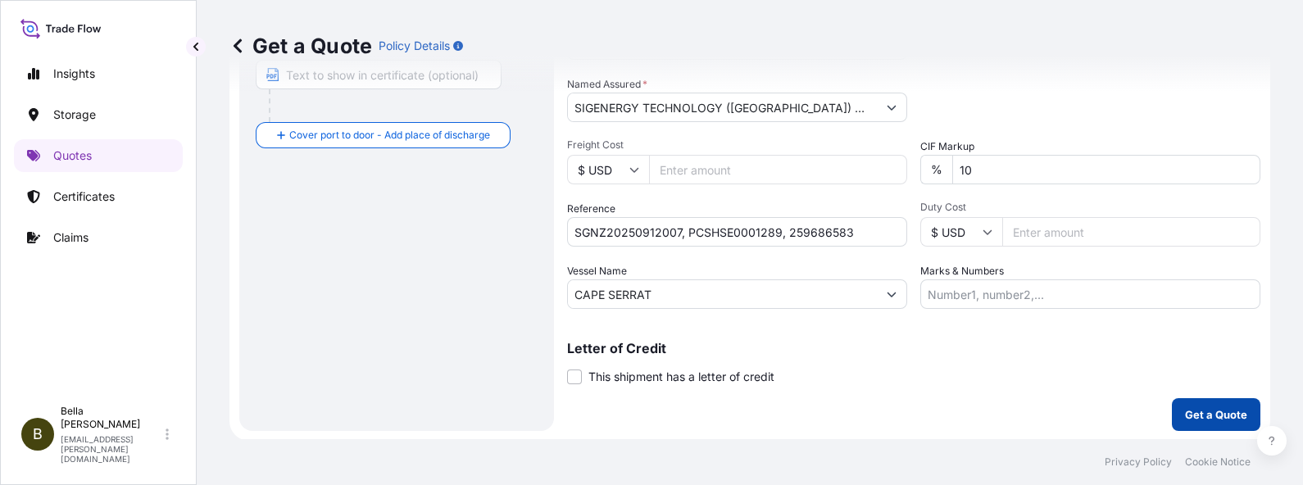
click at [1192, 417] on p "Get a Quote" at bounding box center [1216, 415] width 62 height 16
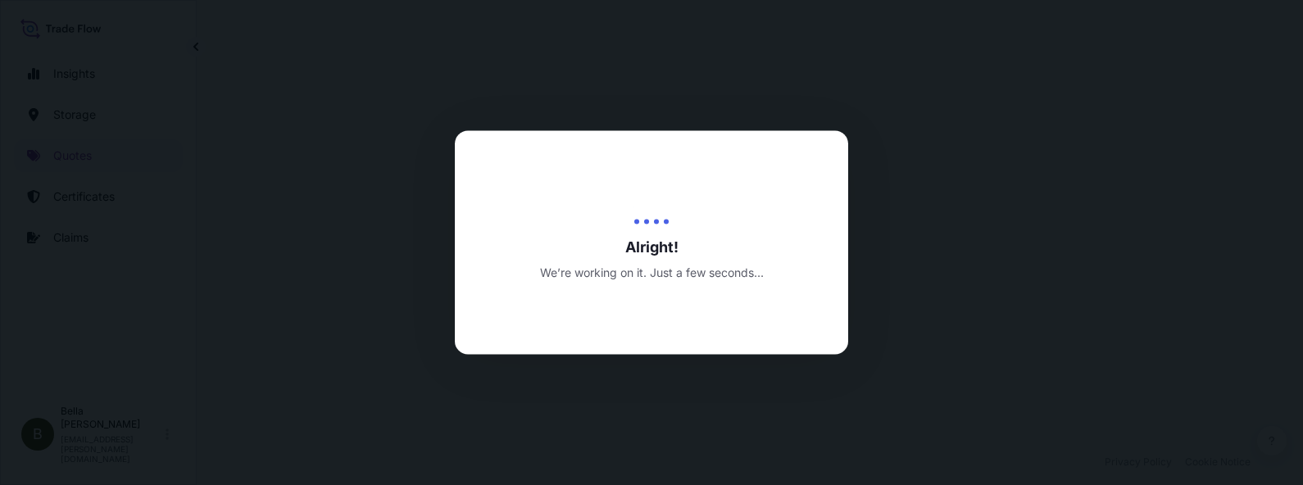
scroll to position [799, 0]
select select "Water"
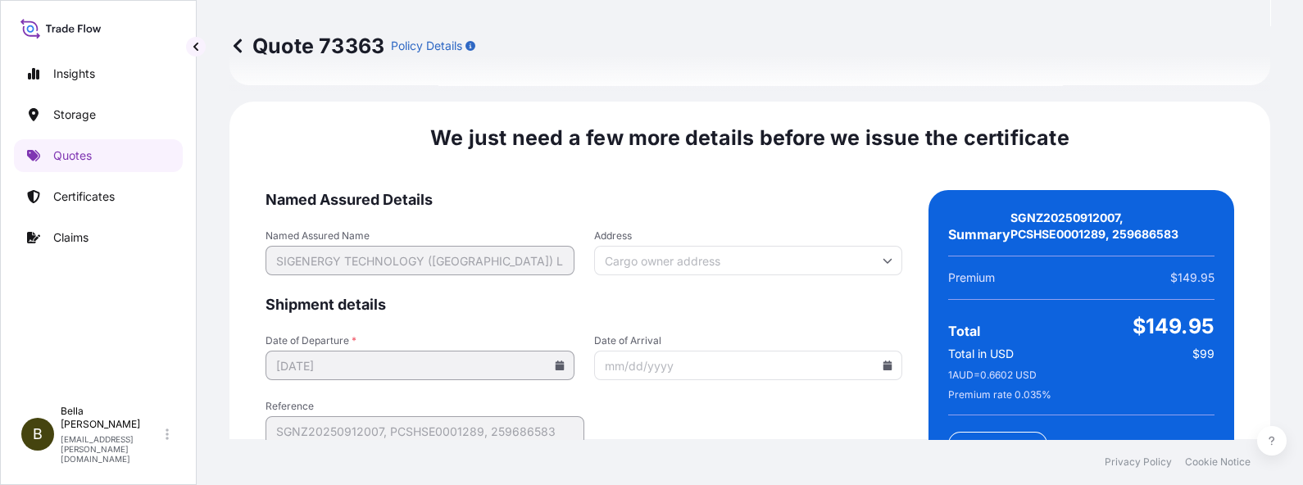
scroll to position [2745, 0]
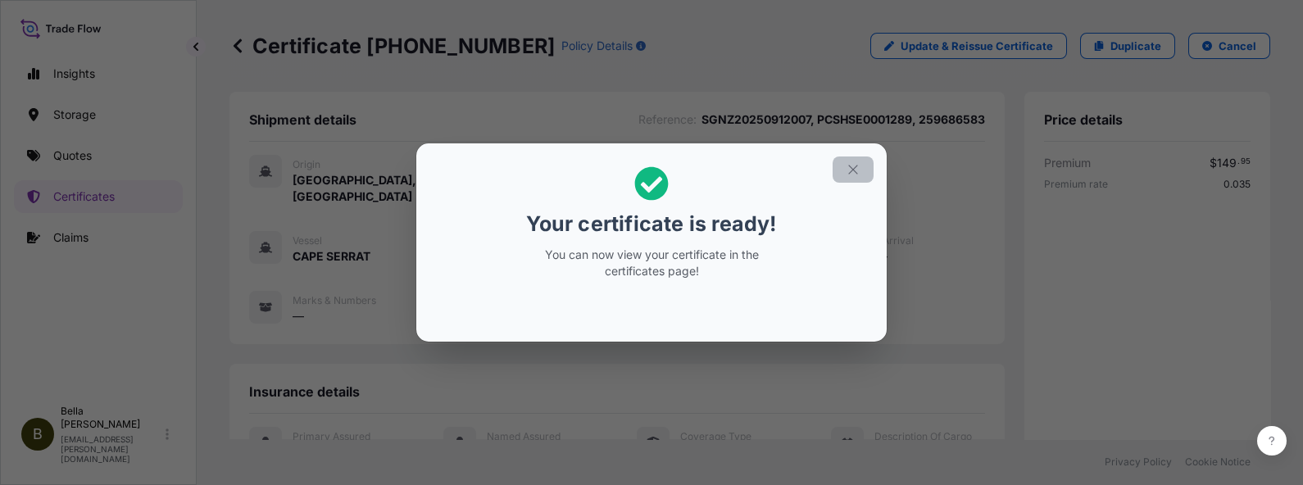
click at [850, 166] on icon "button" at bounding box center [852, 170] width 9 height 9
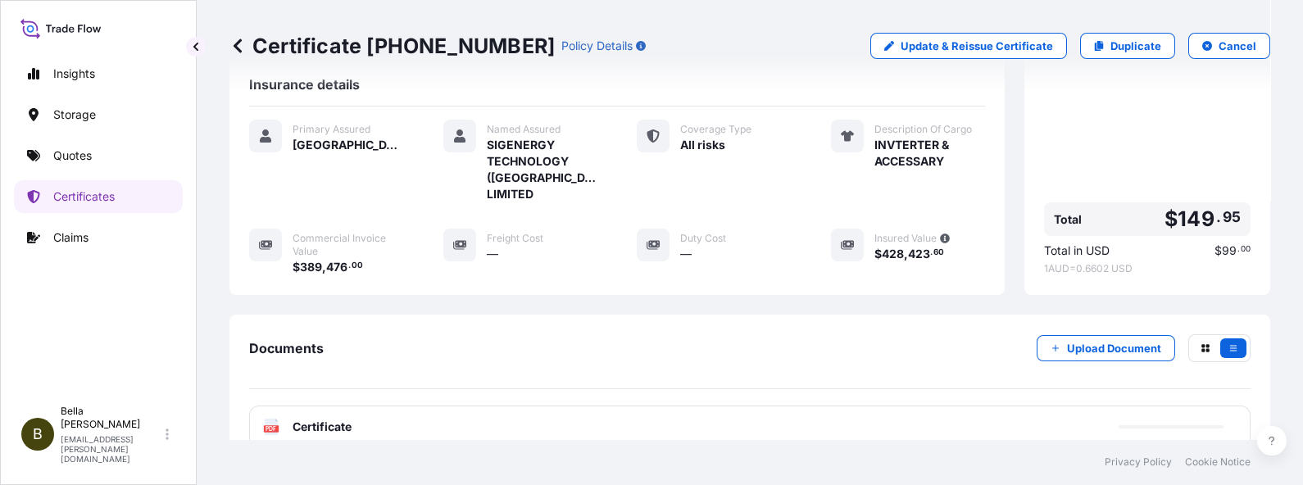
scroll to position [409, 0]
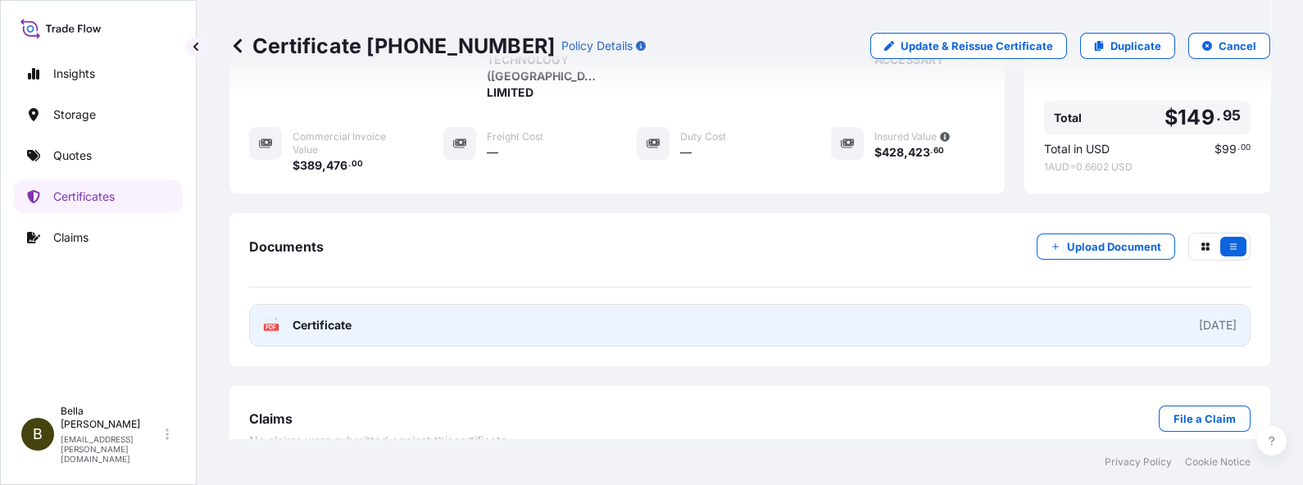
click at [664, 316] on link "PDF Certificate [DATE]" at bounding box center [750, 325] width 1002 height 43
